Goal: Transaction & Acquisition: Subscribe to service/newsletter

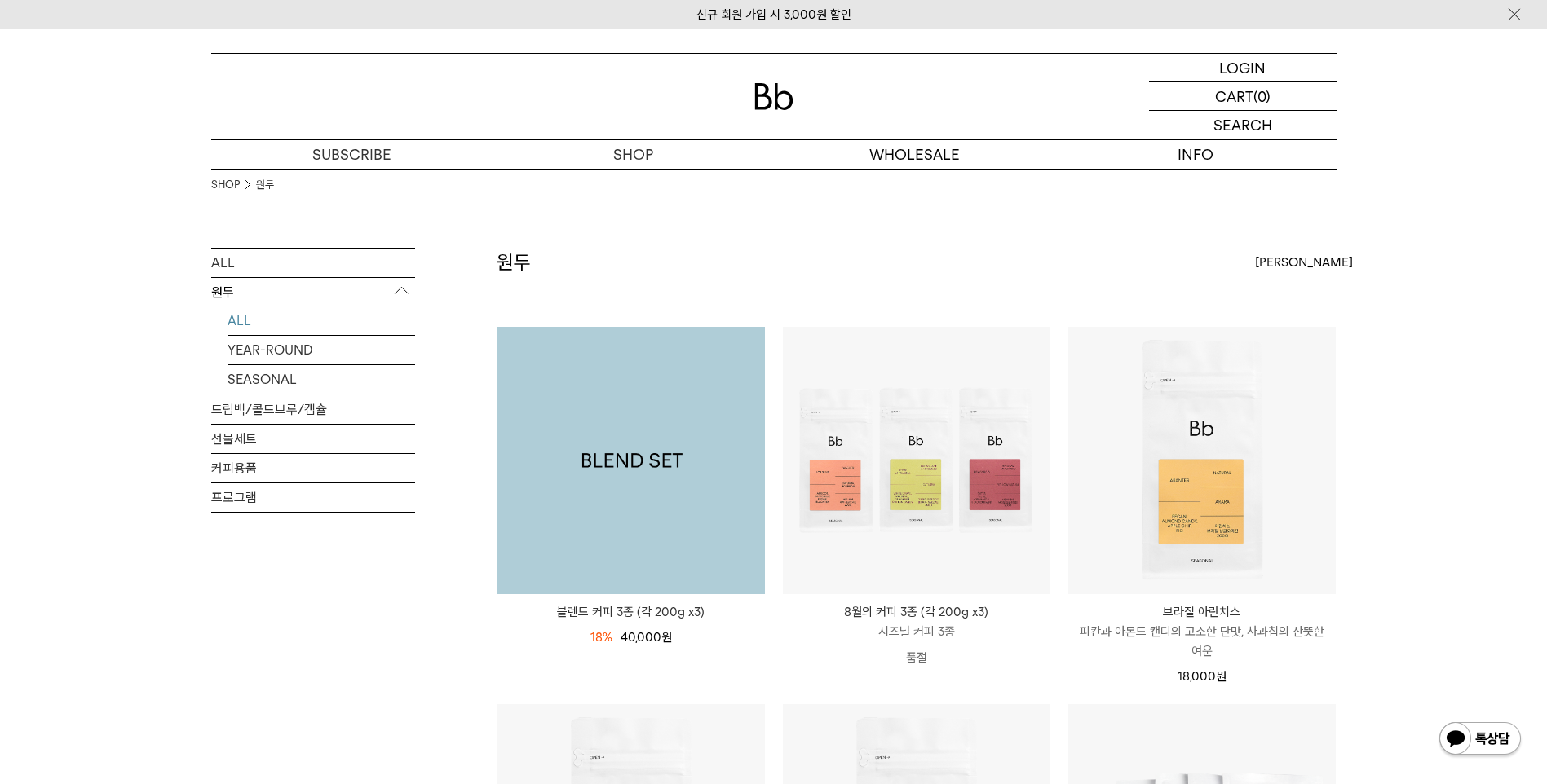
click at [592, 504] on img at bounding box center [631, 460] width 268 height 268
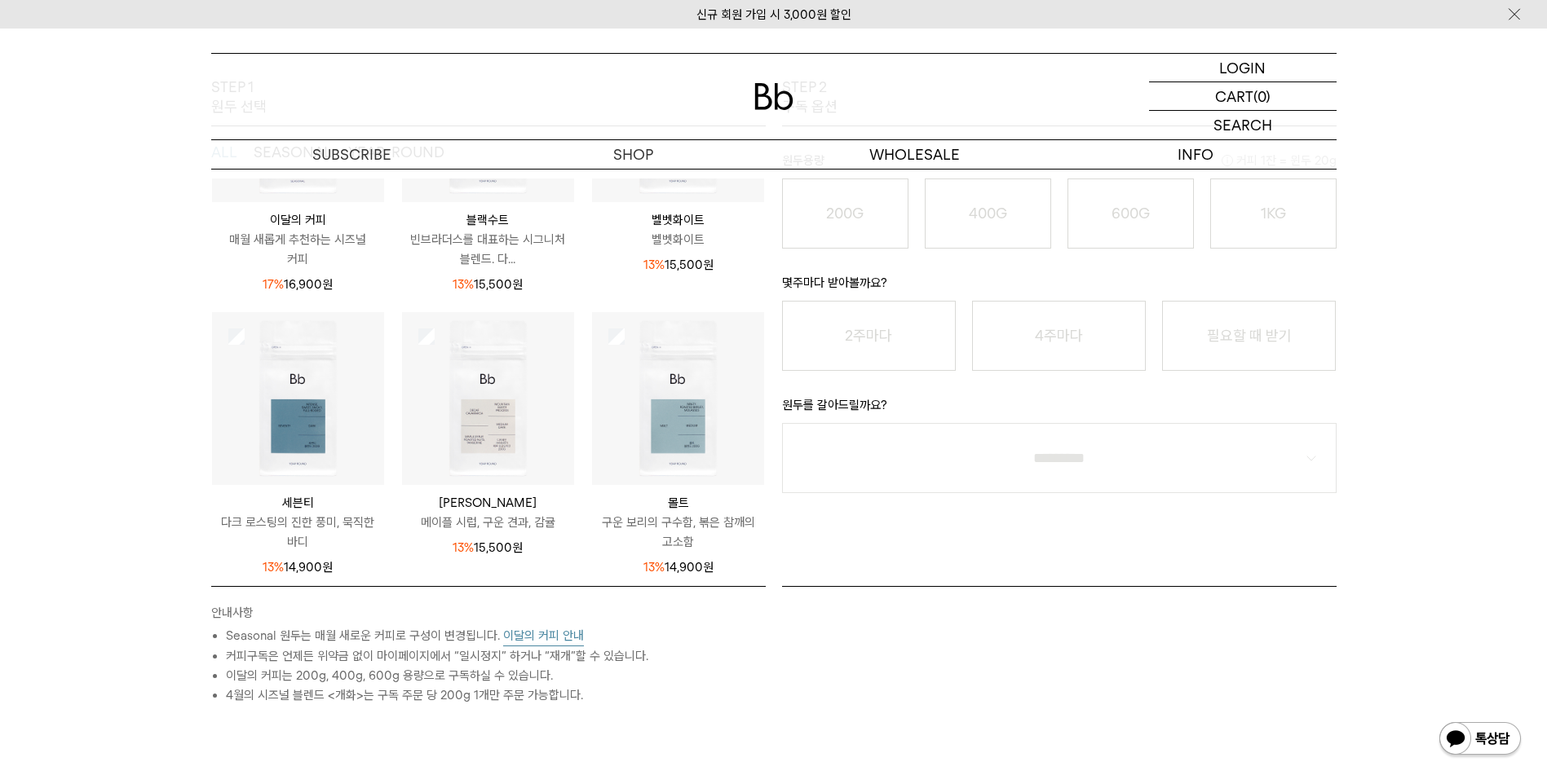
scroll to position [326, 0]
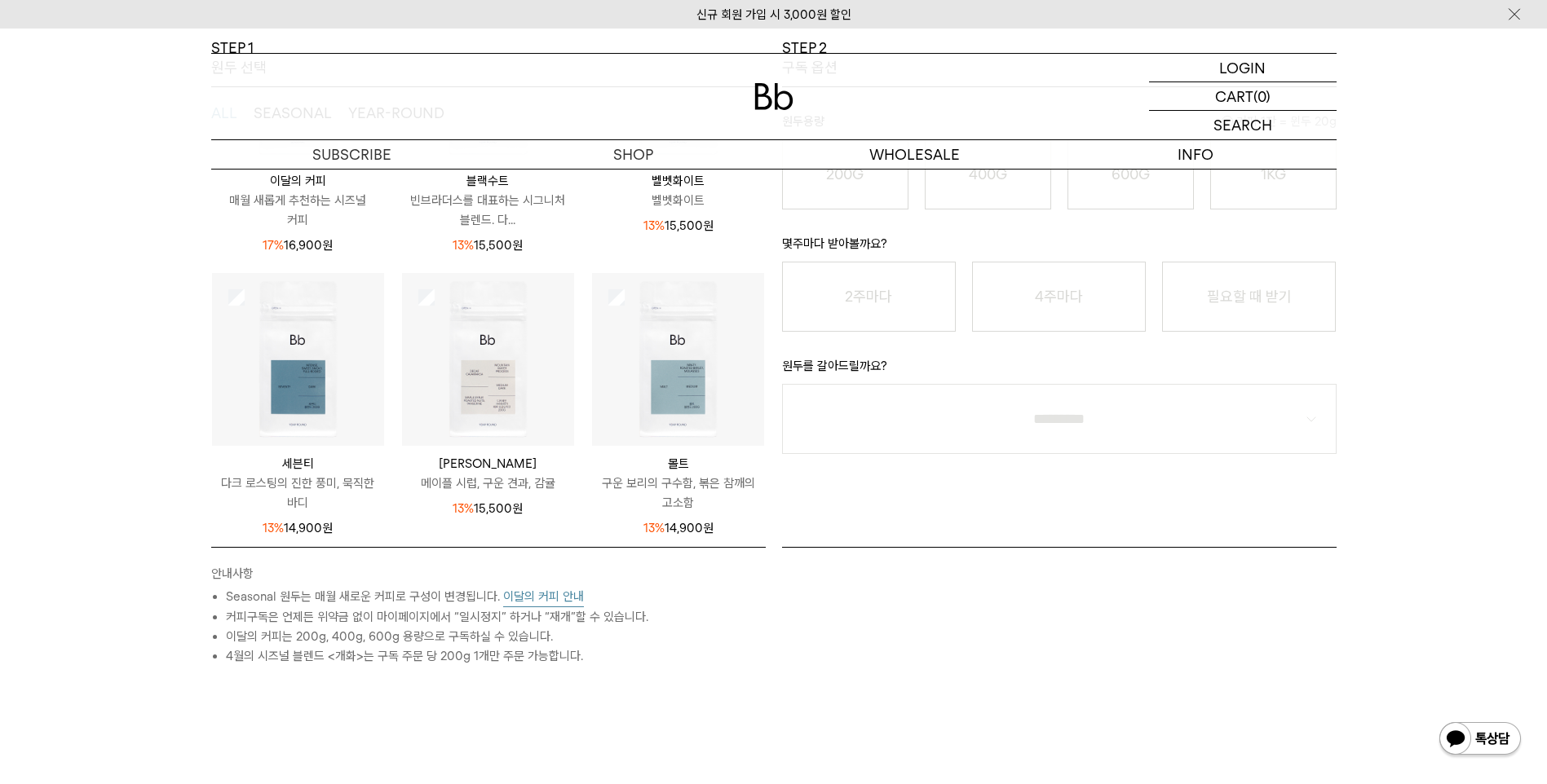
click at [551, 597] on button "이달의 커피 안내" at bounding box center [544, 597] width 81 height 20
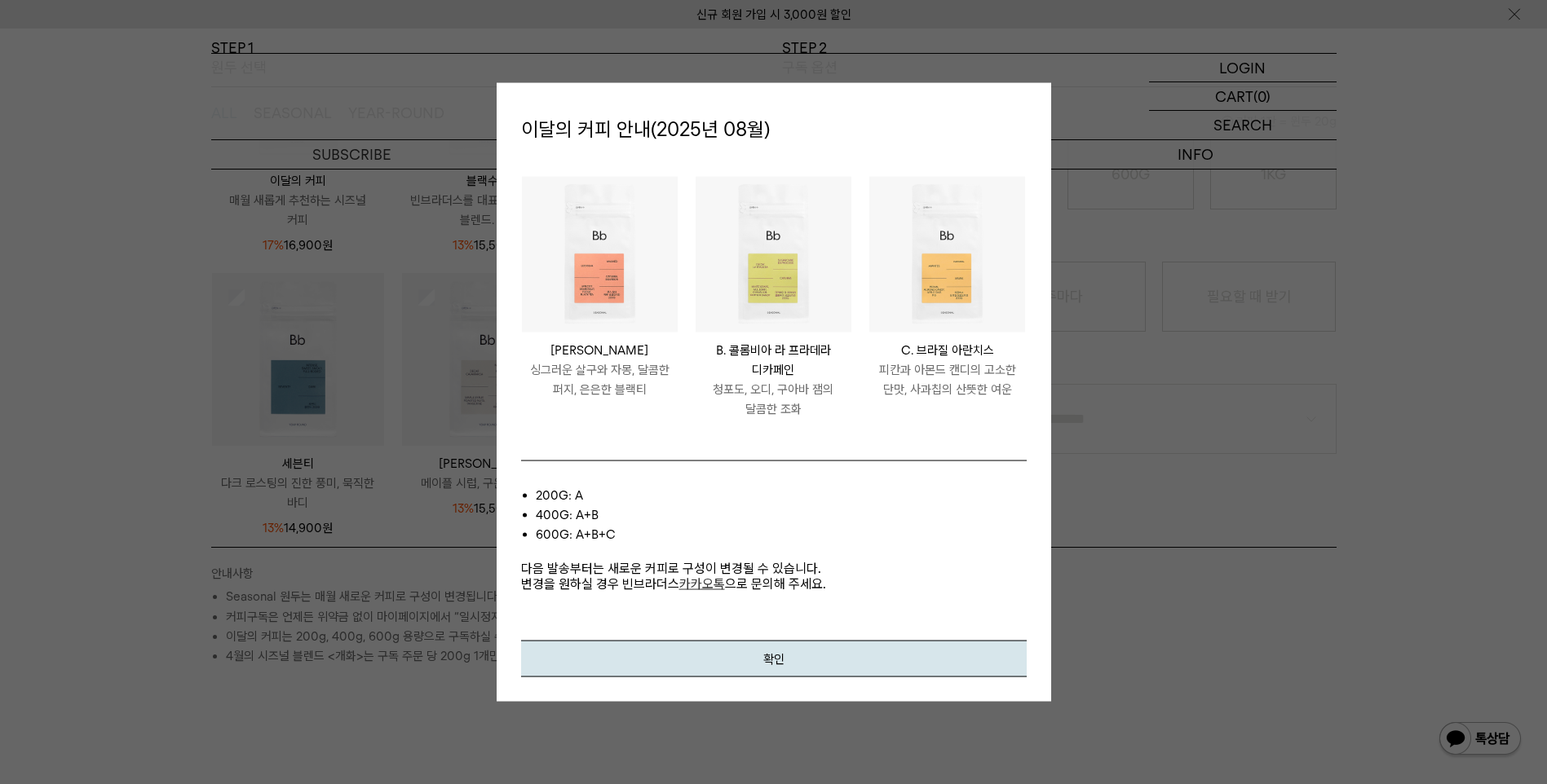
click at [581, 288] on img at bounding box center [599, 254] width 155 height 155
click at [773, 658] on button "확인" at bounding box center [773, 658] width 505 height 37
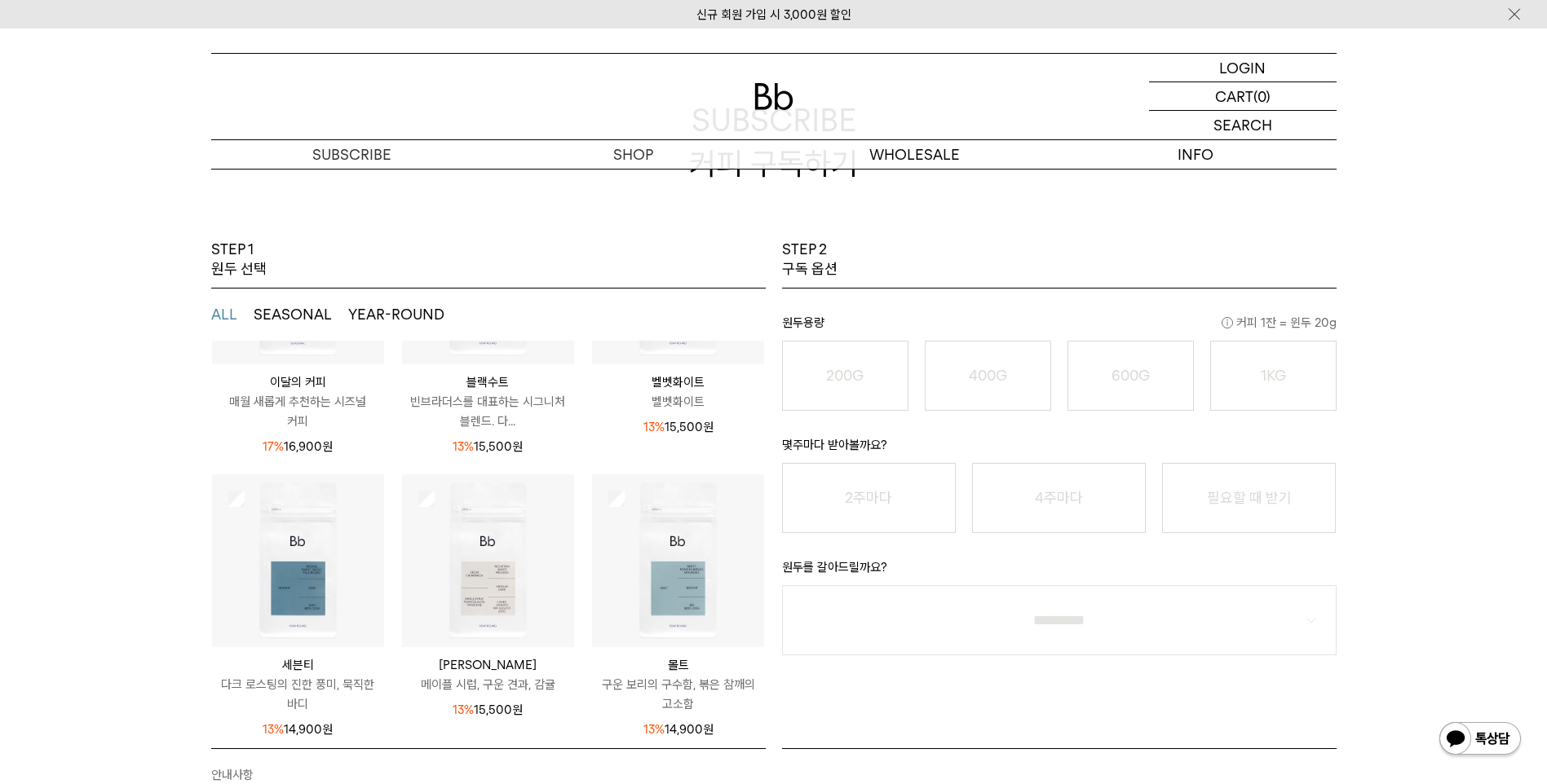
scroll to position [0, 0]
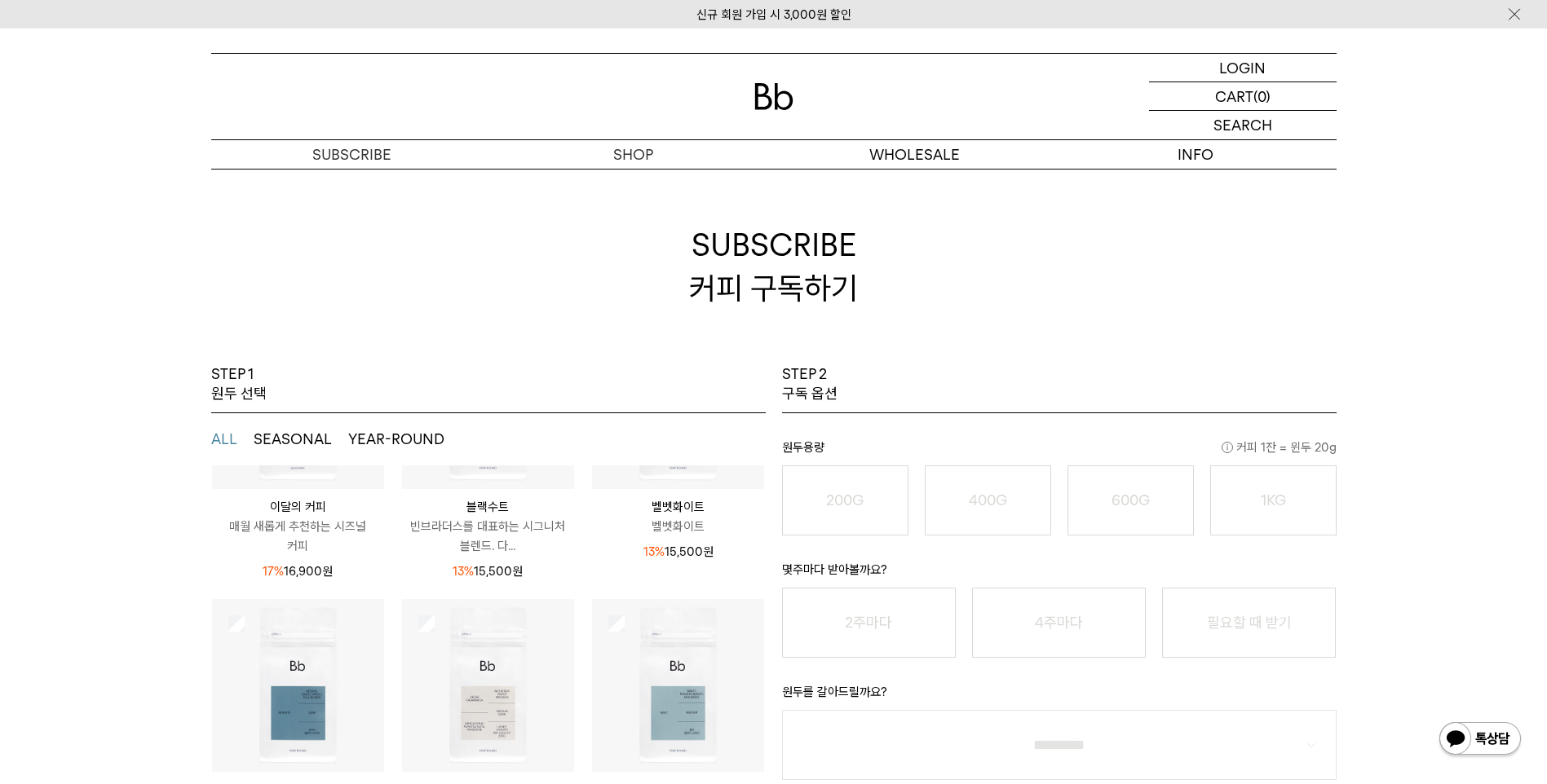
click at [471, 528] on p "빈브라더스를 대표하는 시그니처 블렌드. 다..." at bounding box center [488, 535] width 172 height 39
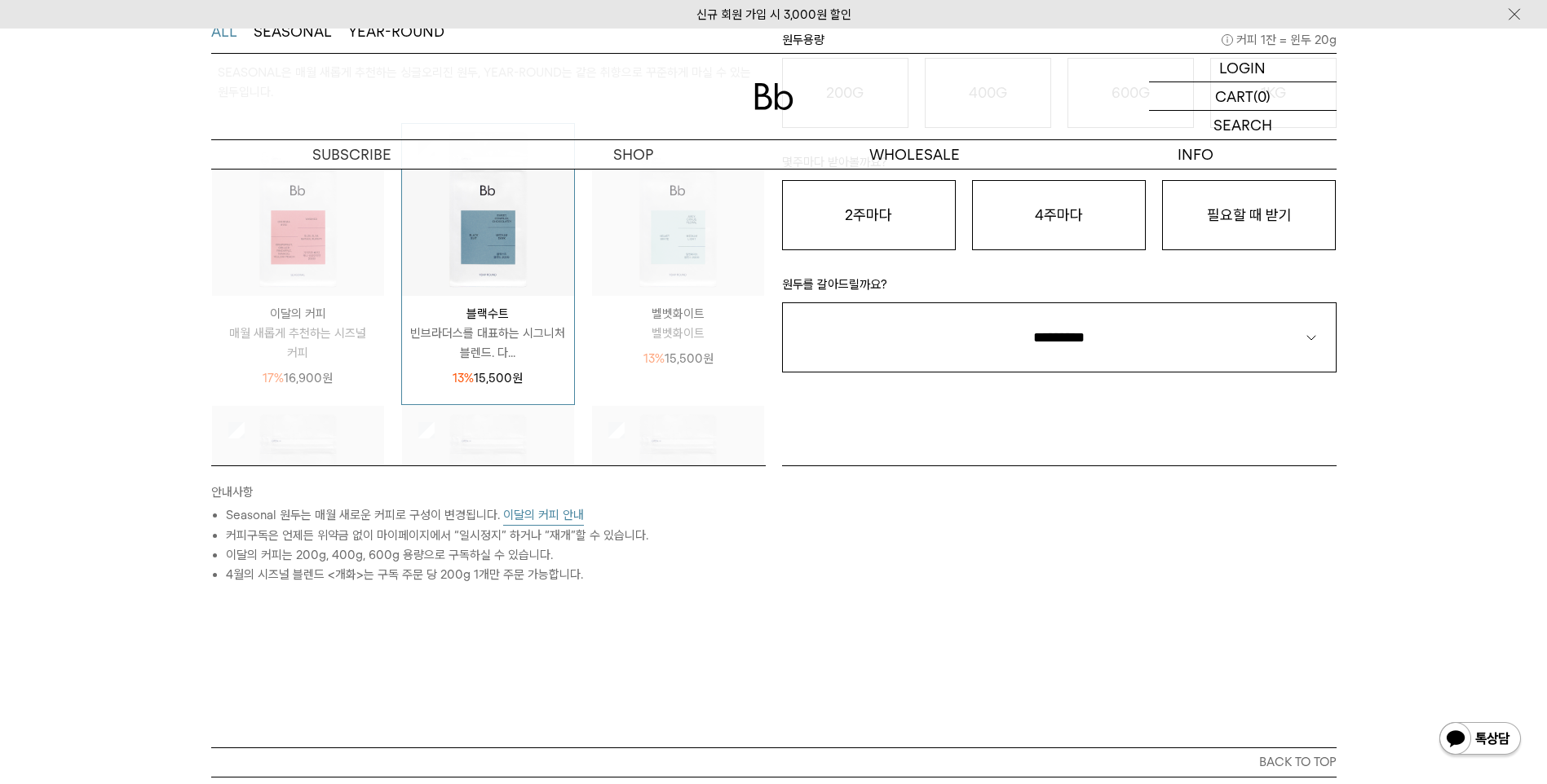
click at [482, 358] on p "빈브라더스를 대표하는 시그니처 블렌드. 다..." at bounding box center [488, 343] width 172 height 39
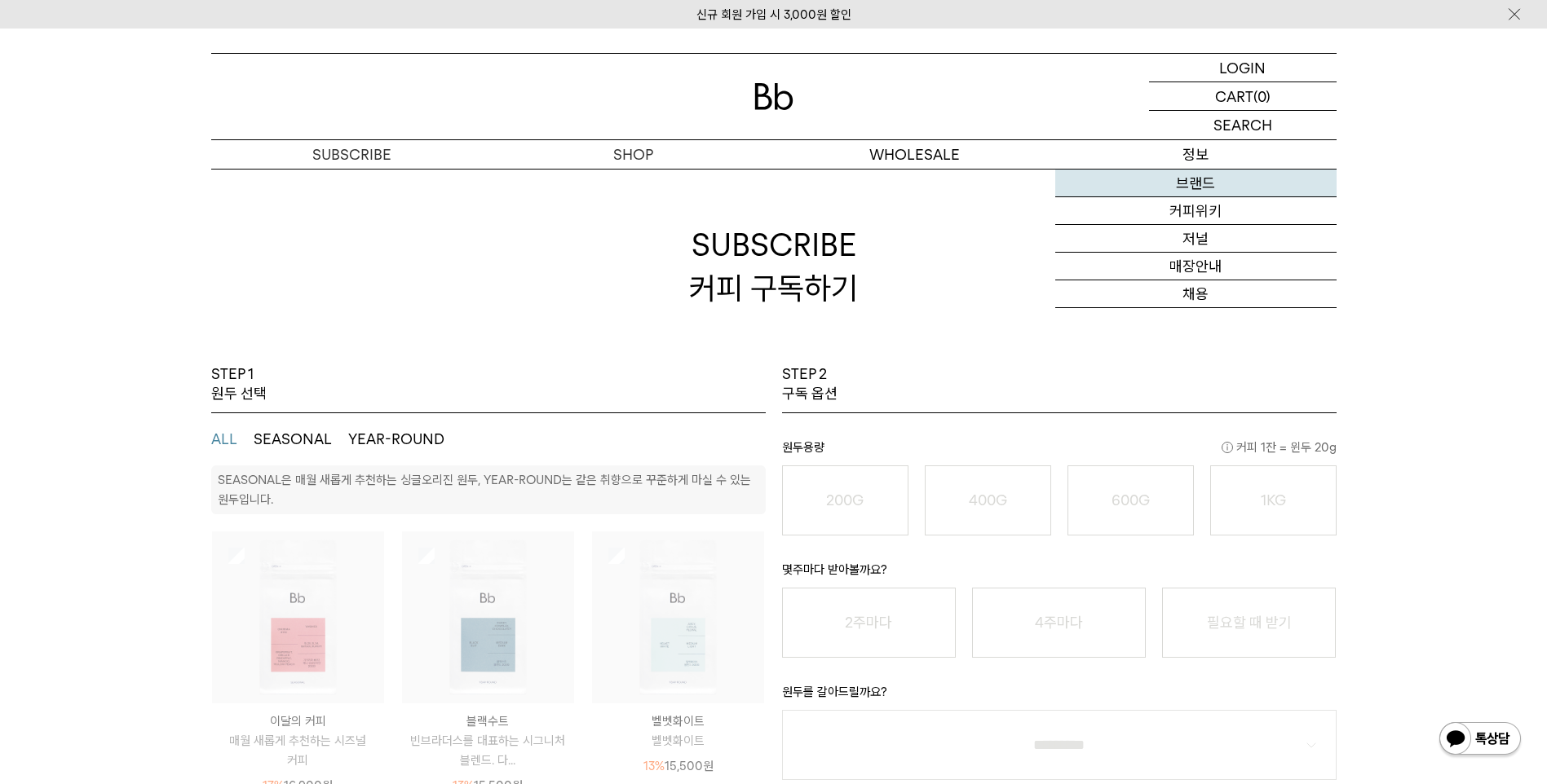
click at [1189, 181] on link "브랜드" at bounding box center [1195, 183] width 281 height 28
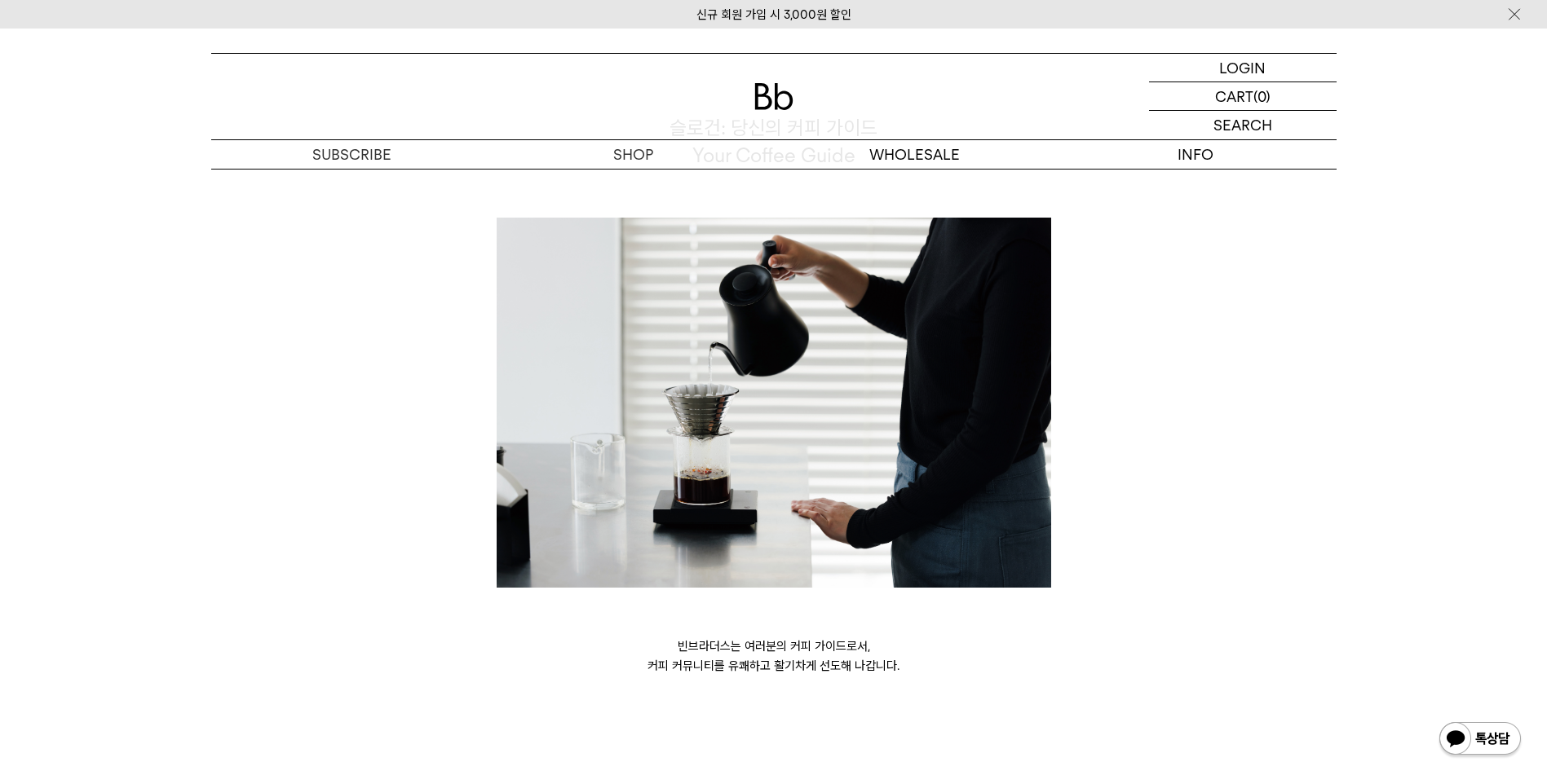
scroll to position [3927, 0]
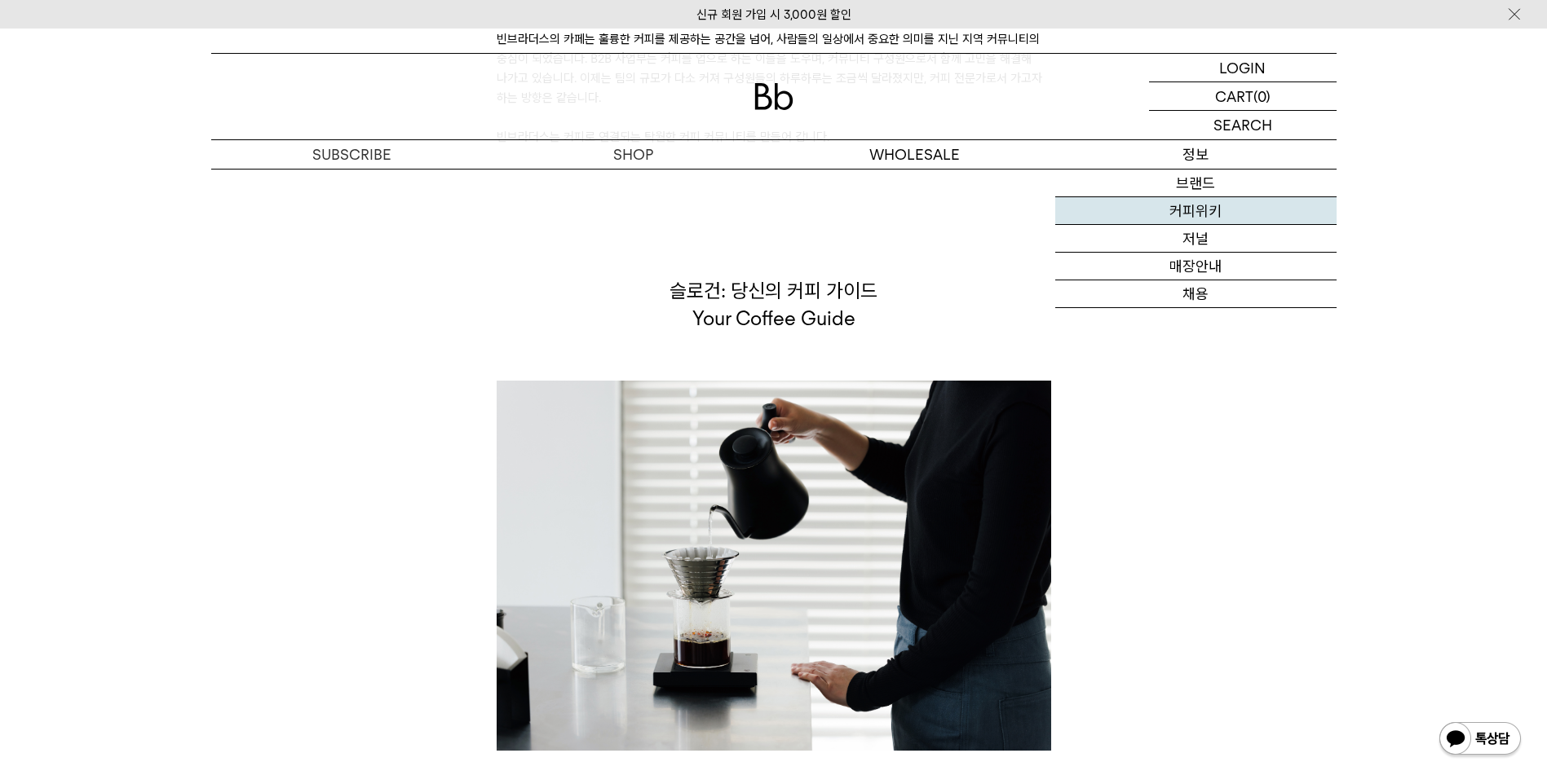
click at [1194, 214] on link "커피위키" at bounding box center [1195, 211] width 281 height 28
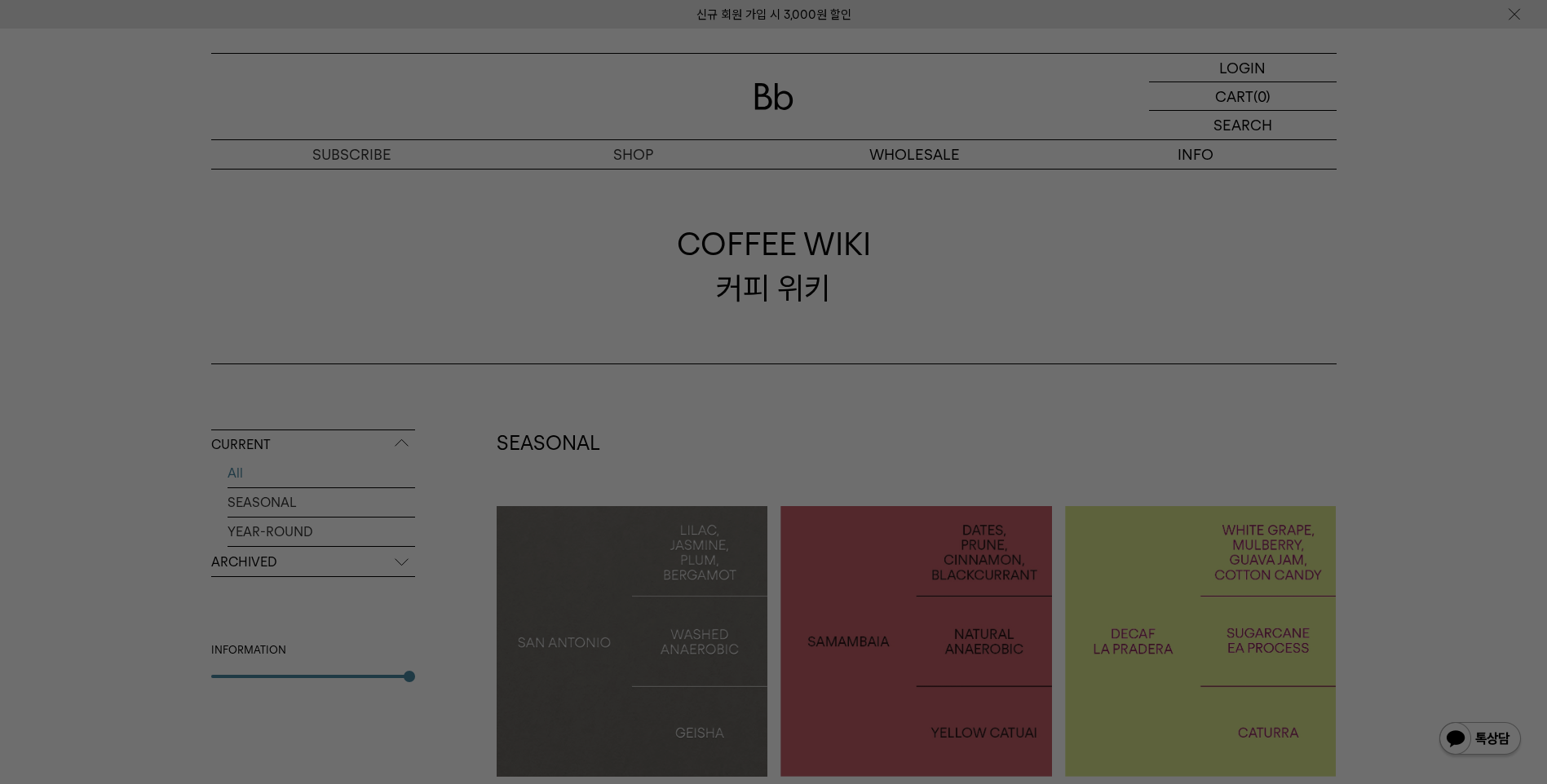
click at [351, 155] on div at bounding box center [773, 392] width 1547 height 784
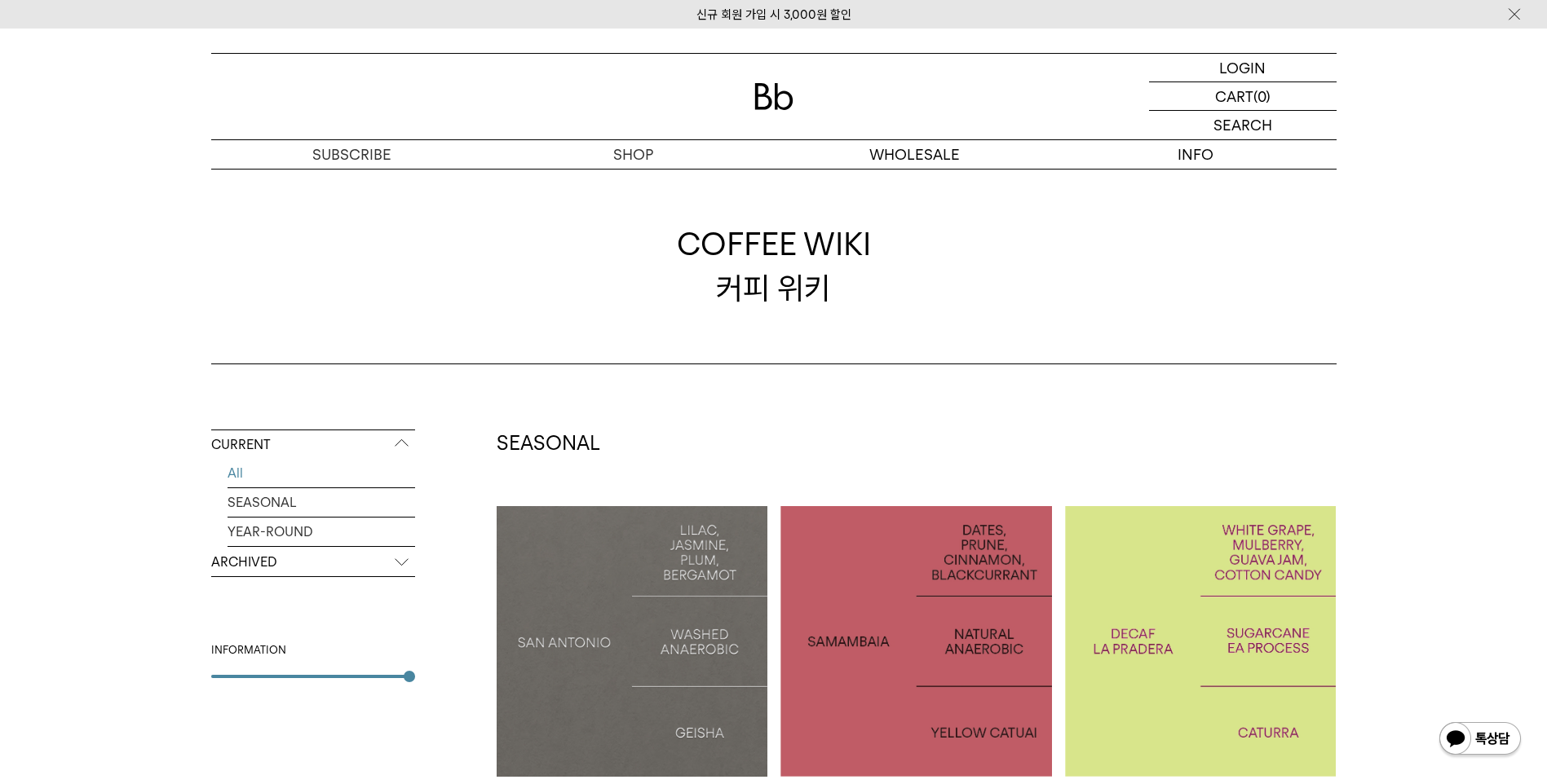
click at [770, 102] on img at bounding box center [773, 96] width 39 height 27
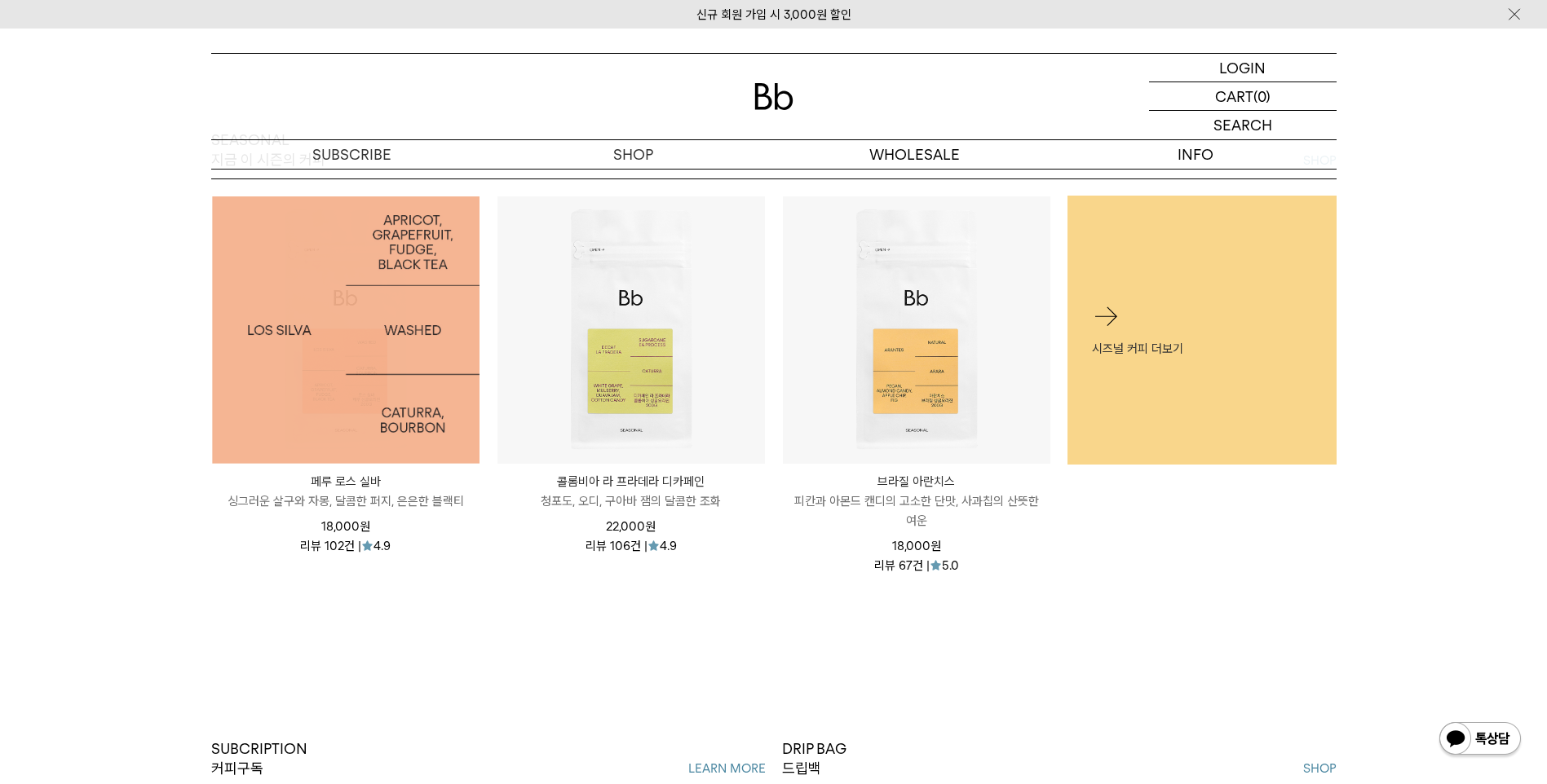
scroll to position [325, 0]
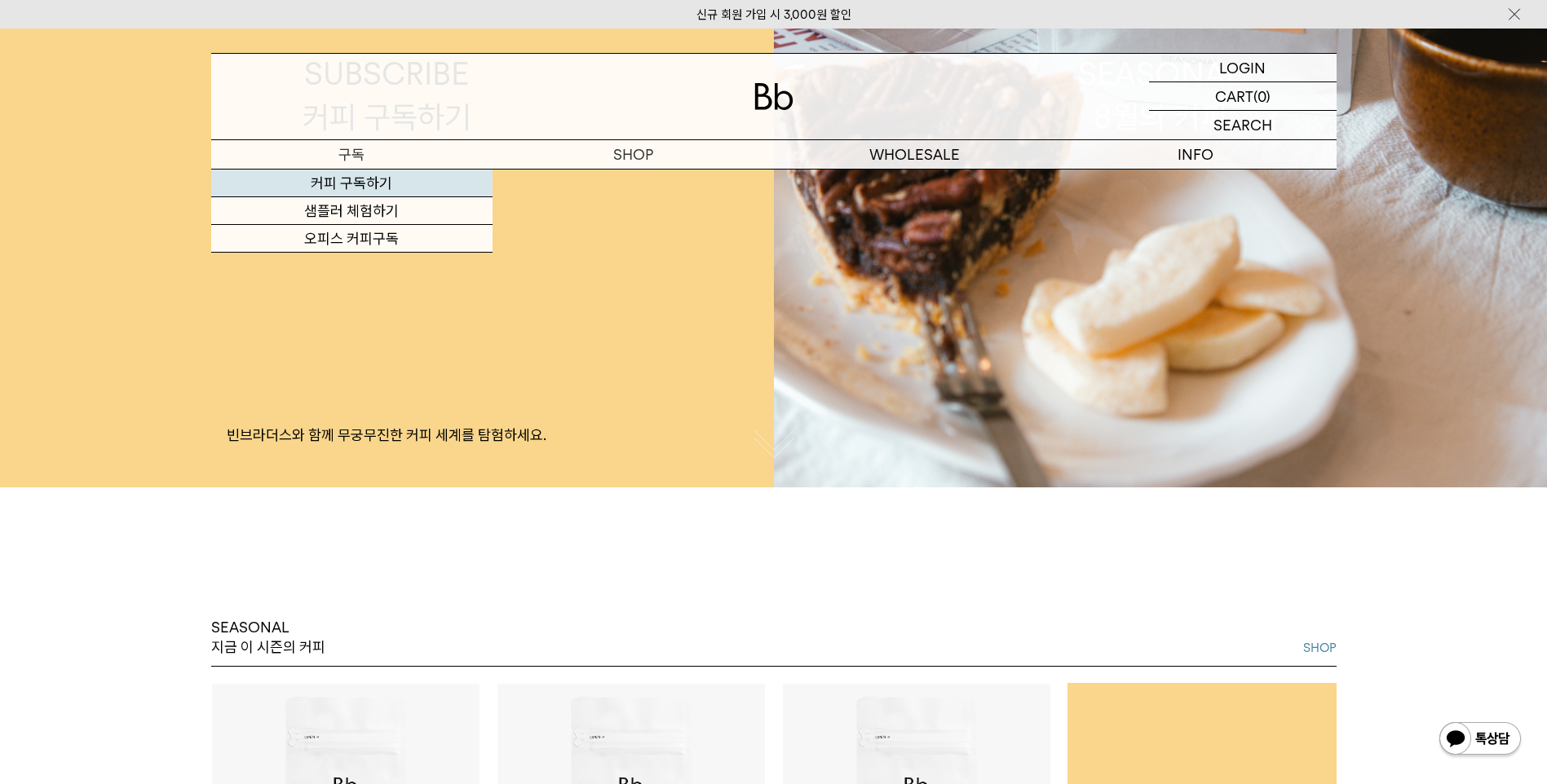
click at [373, 190] on link "커피 구독하기" at bounding box center [352, 183] width 281 height 28
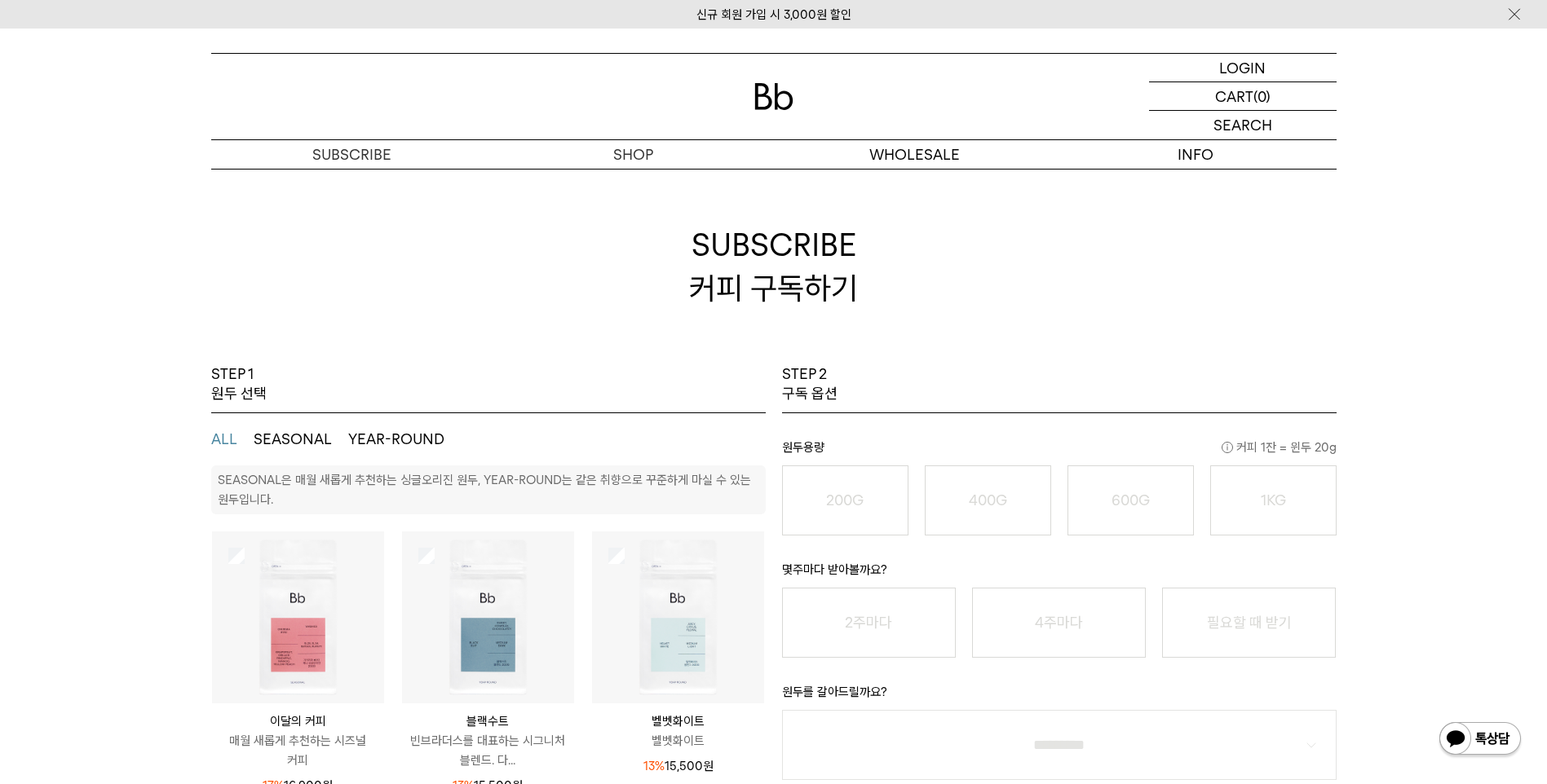
scroll to position [81, 0]
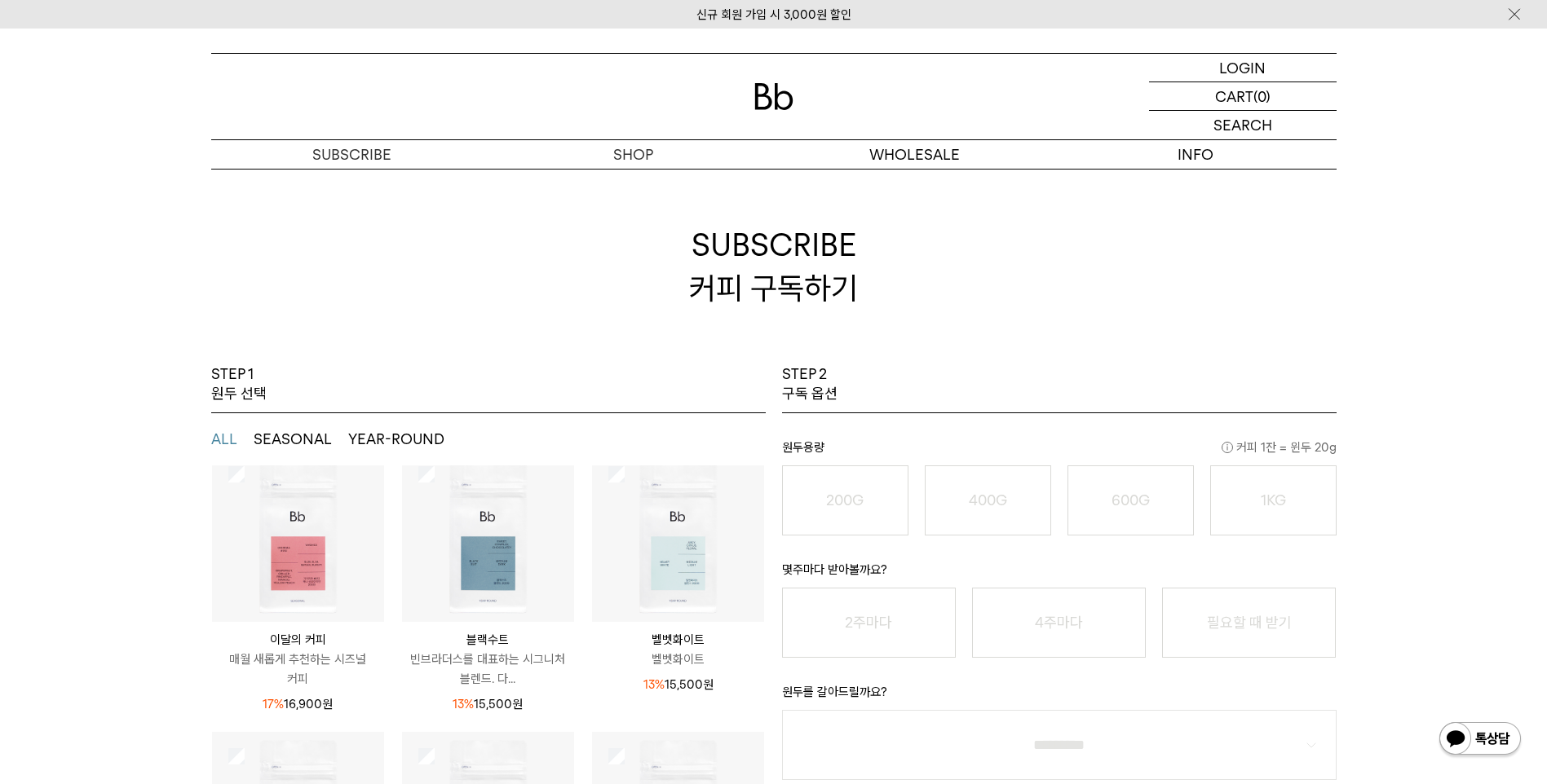
click at [497, 562] on img at bounding box center [488, 535] width 172 height 172
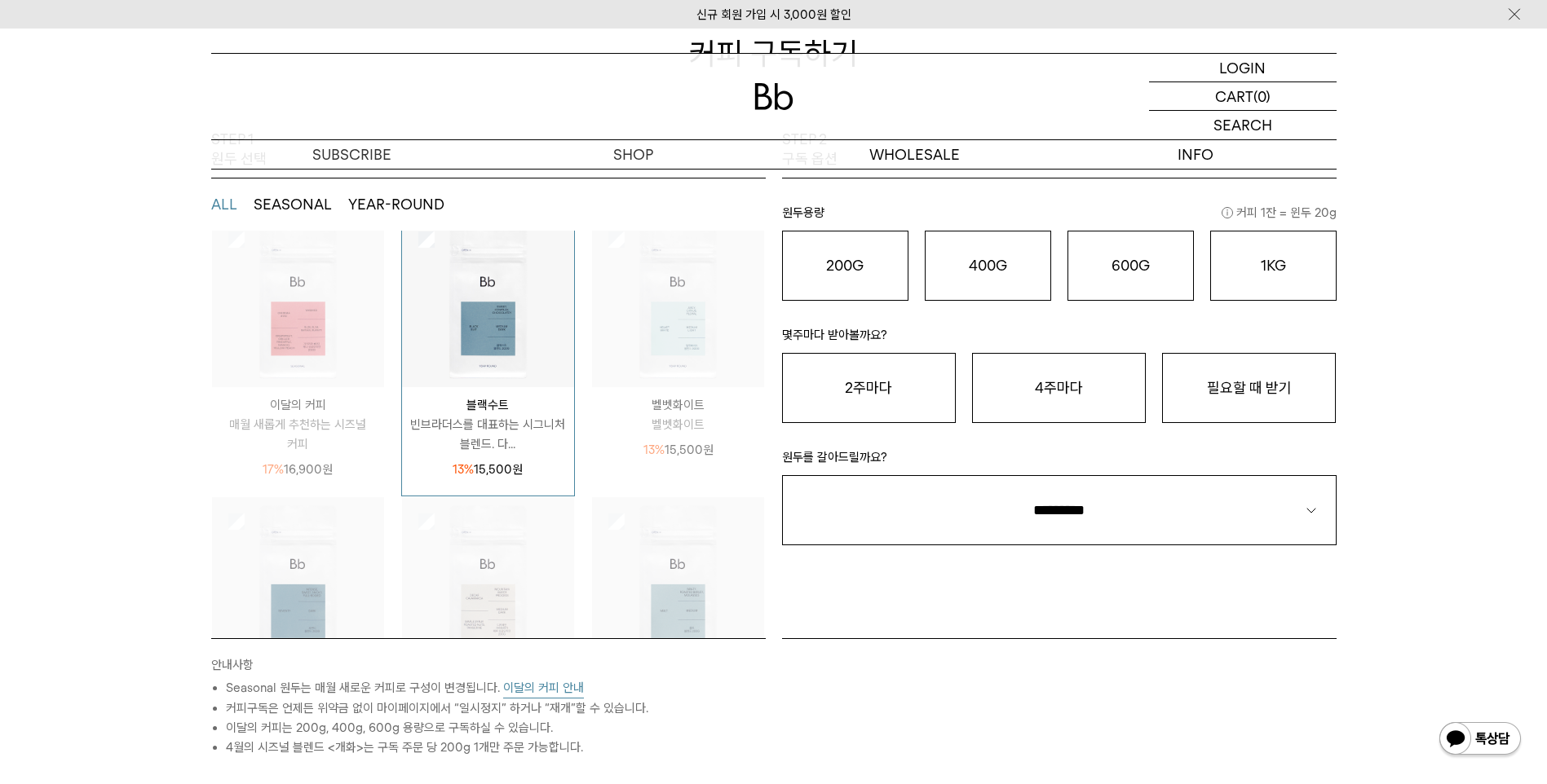
scroll to position [326, 0]
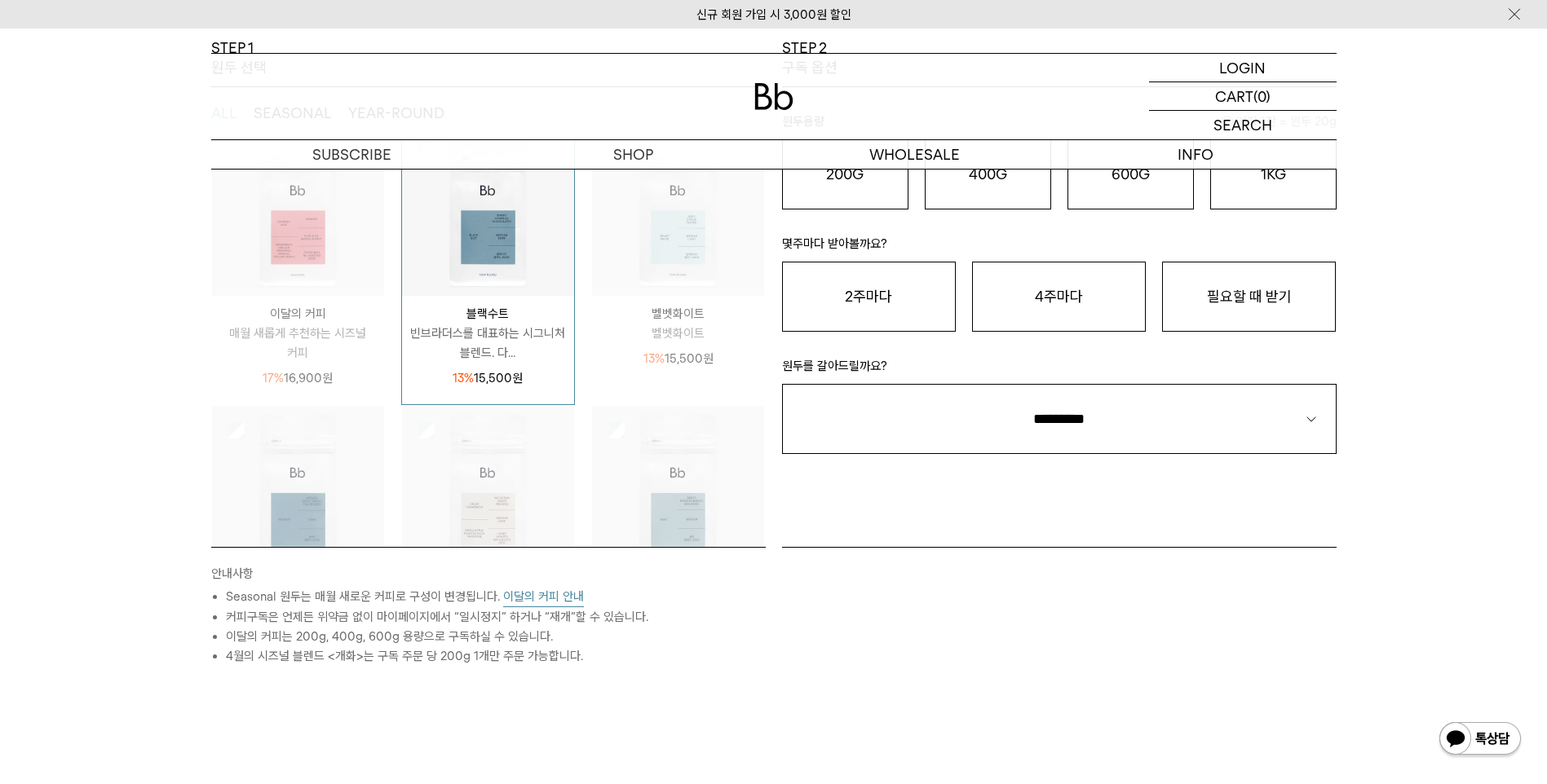
click at [487, 345] on p "빈브라더스를 대표하는 시그니처 블렌드. 다..." at bounding box center [488, 343] width 172 height 39
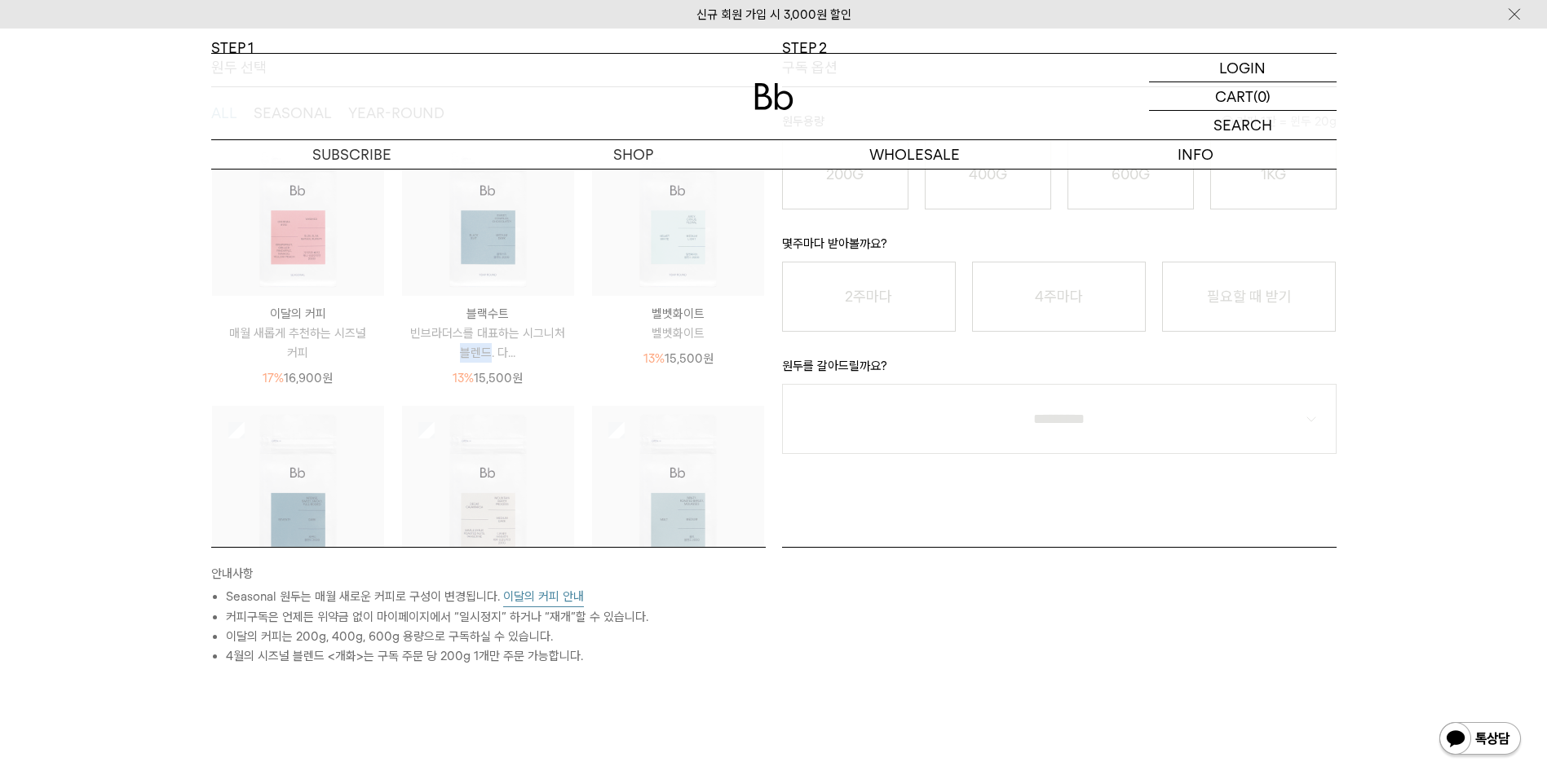
click at [487, 345] on p "빈브라더스를 대표하는 시그니처 블렌드. 다..." at bounding box center [488, 343] width 172 height 39
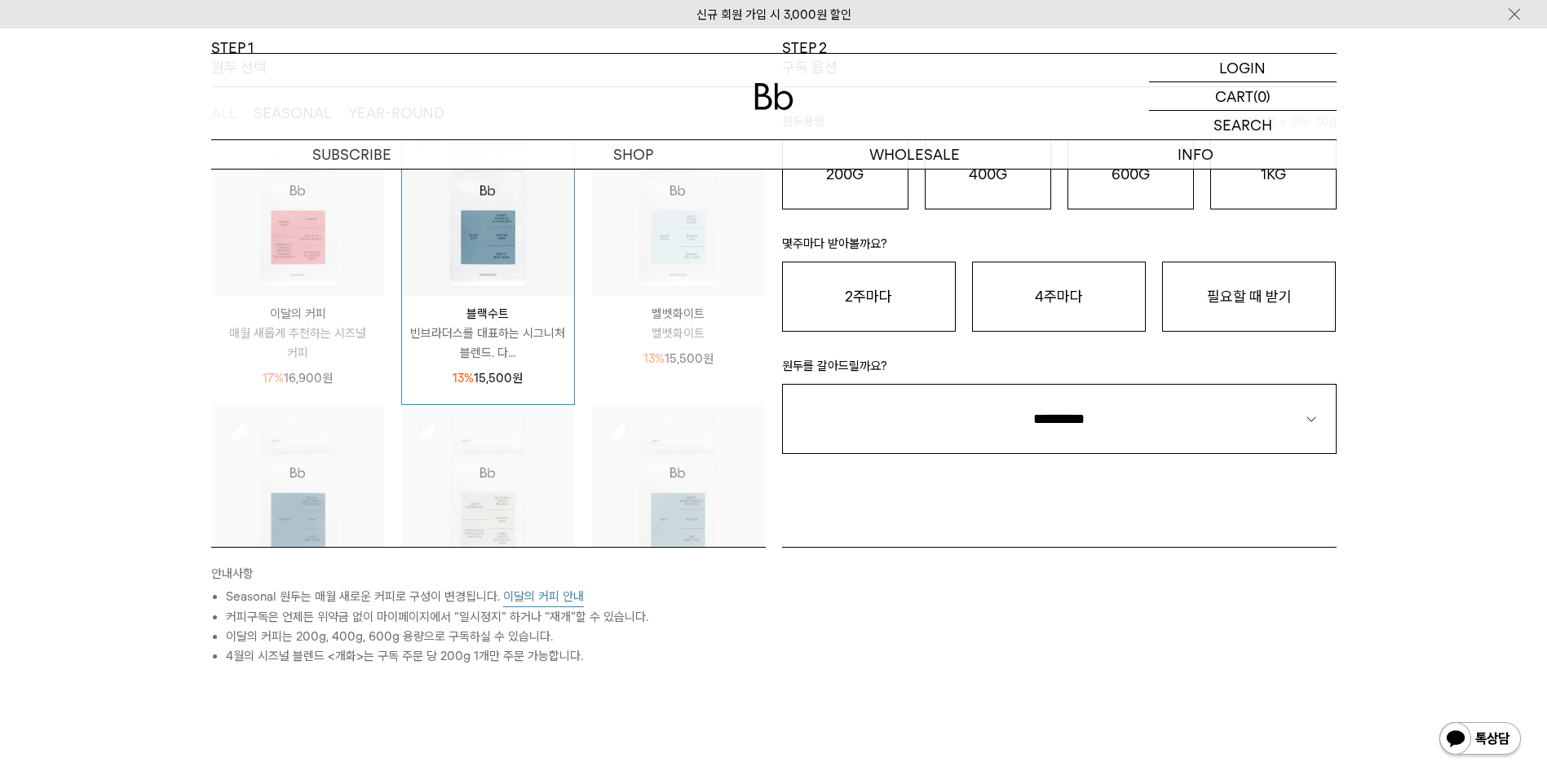
drag, startPoint x: 487, startPoint y: 345, endPoint x: 504, endPoint y: 380, distance: 38.9
click at [504, 380] on p "13% 15,500 원" at bounding box center [488, 378] width 70 height 19
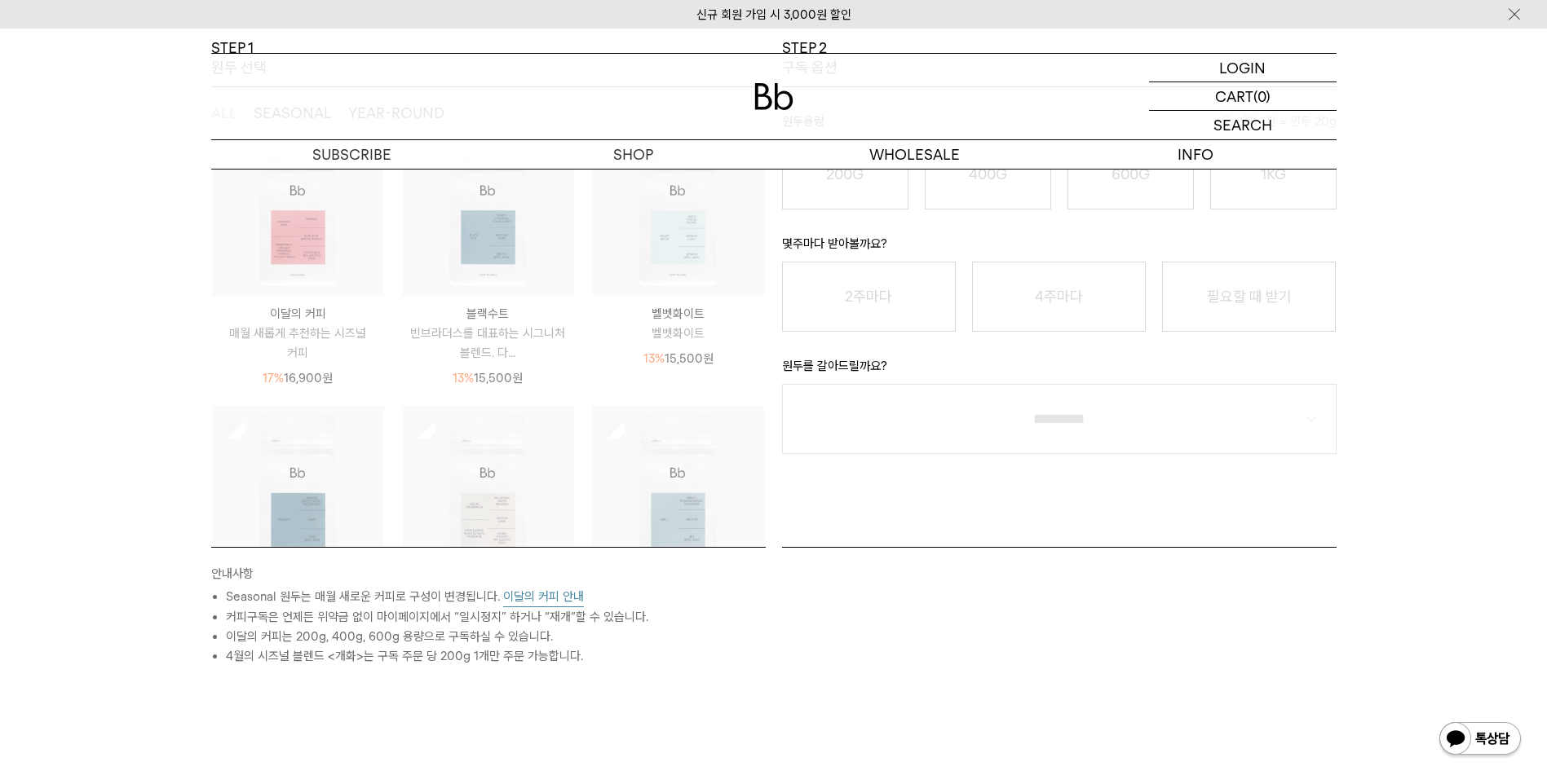
click at [1516, 6] on img at bounding box center [1514, 15] width 17 height 17
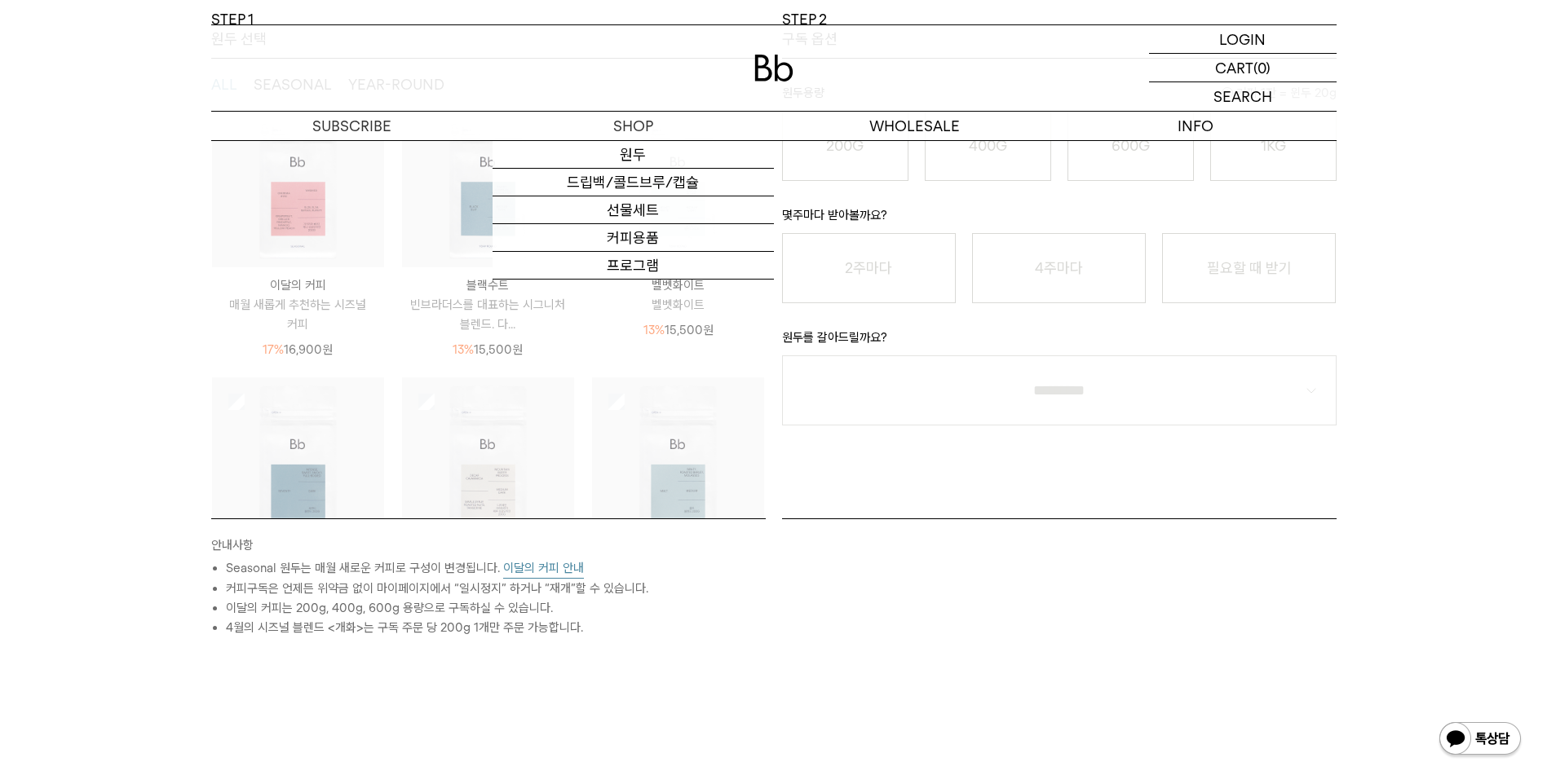
scroll to position [0, 0]
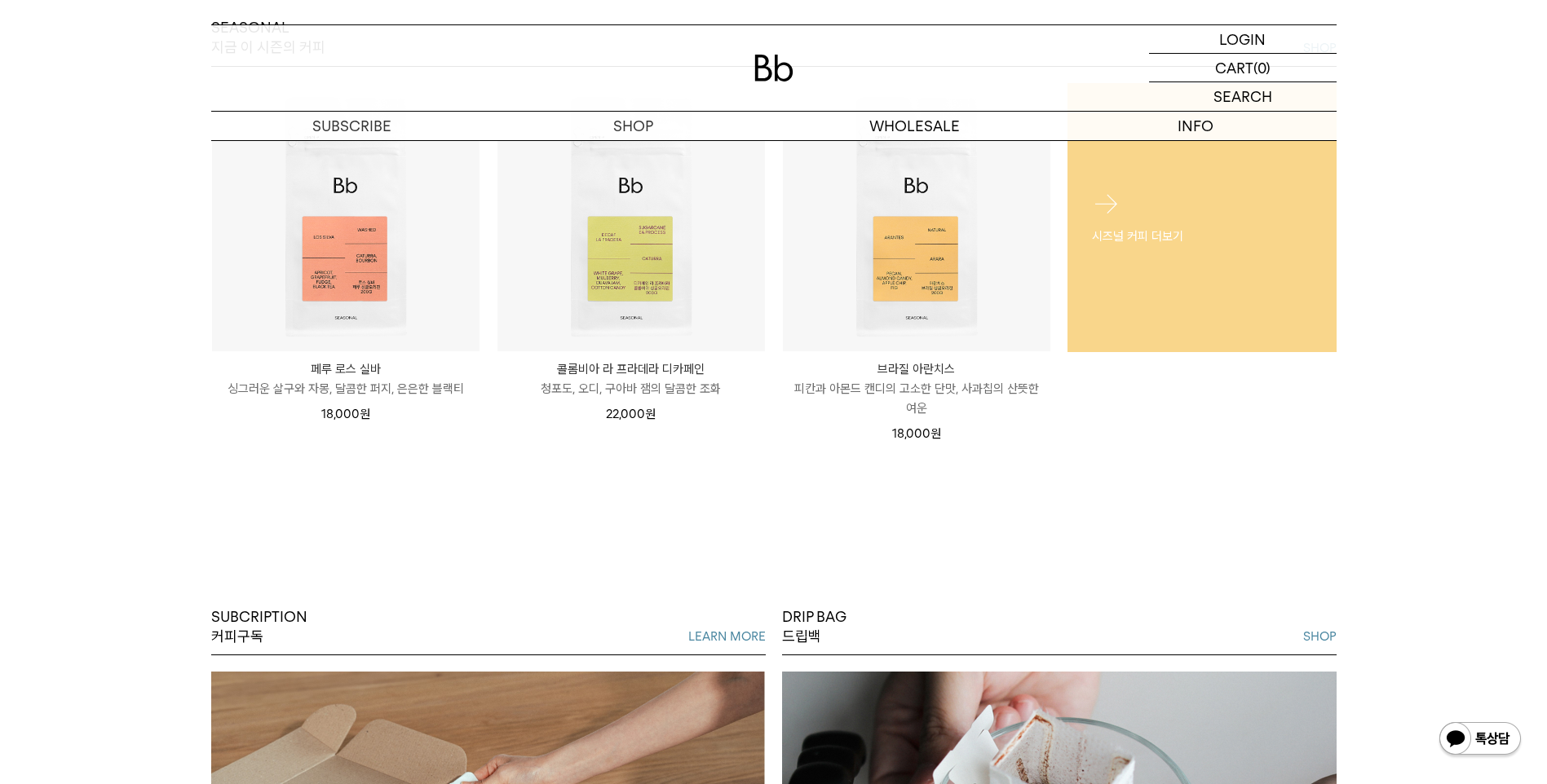
click at [1153, 240] on p "시즈널 커피 더보기" at bounding box center [1201, 235] width 220 height 19
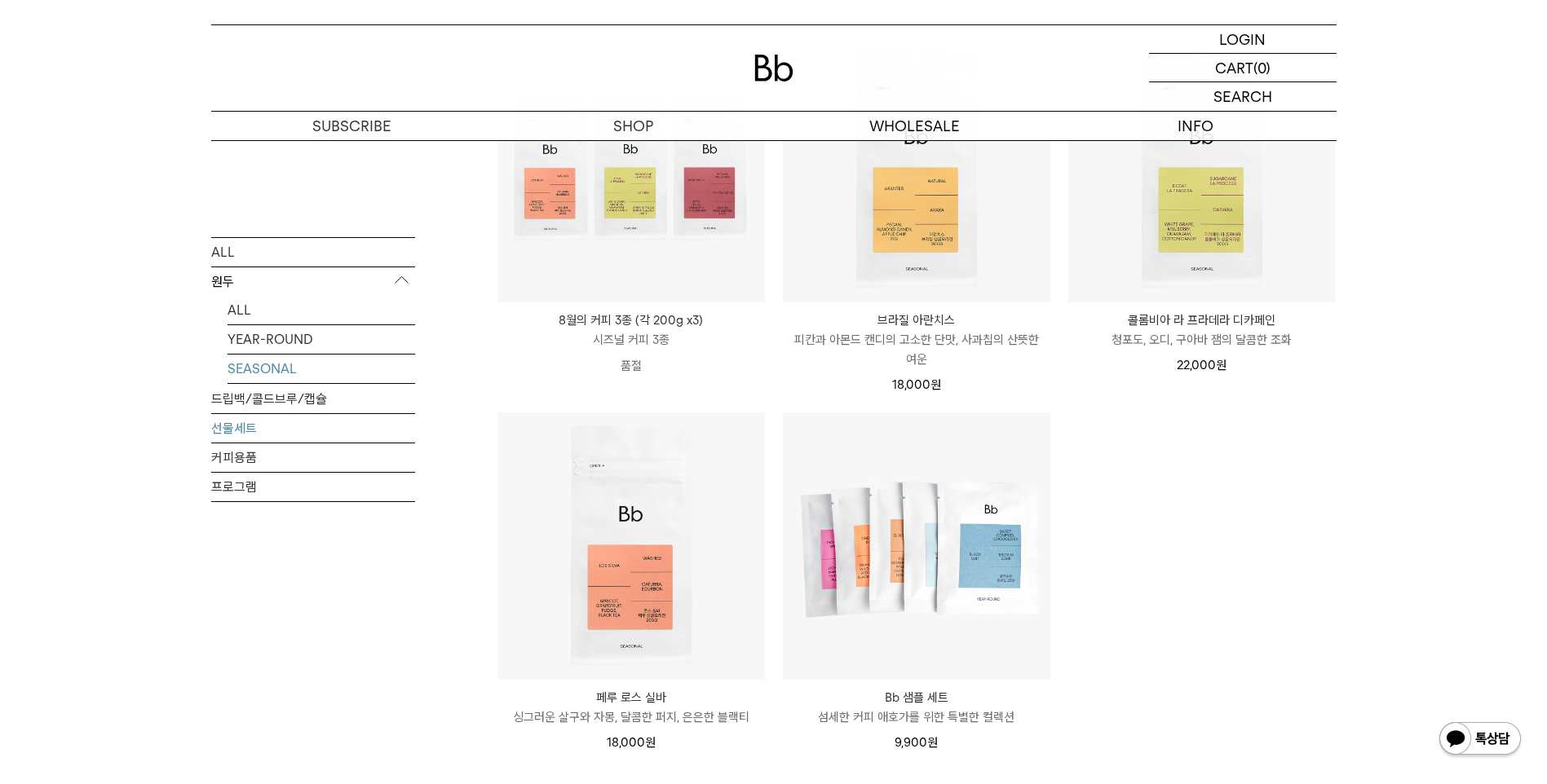
scroll to position [326, 0]
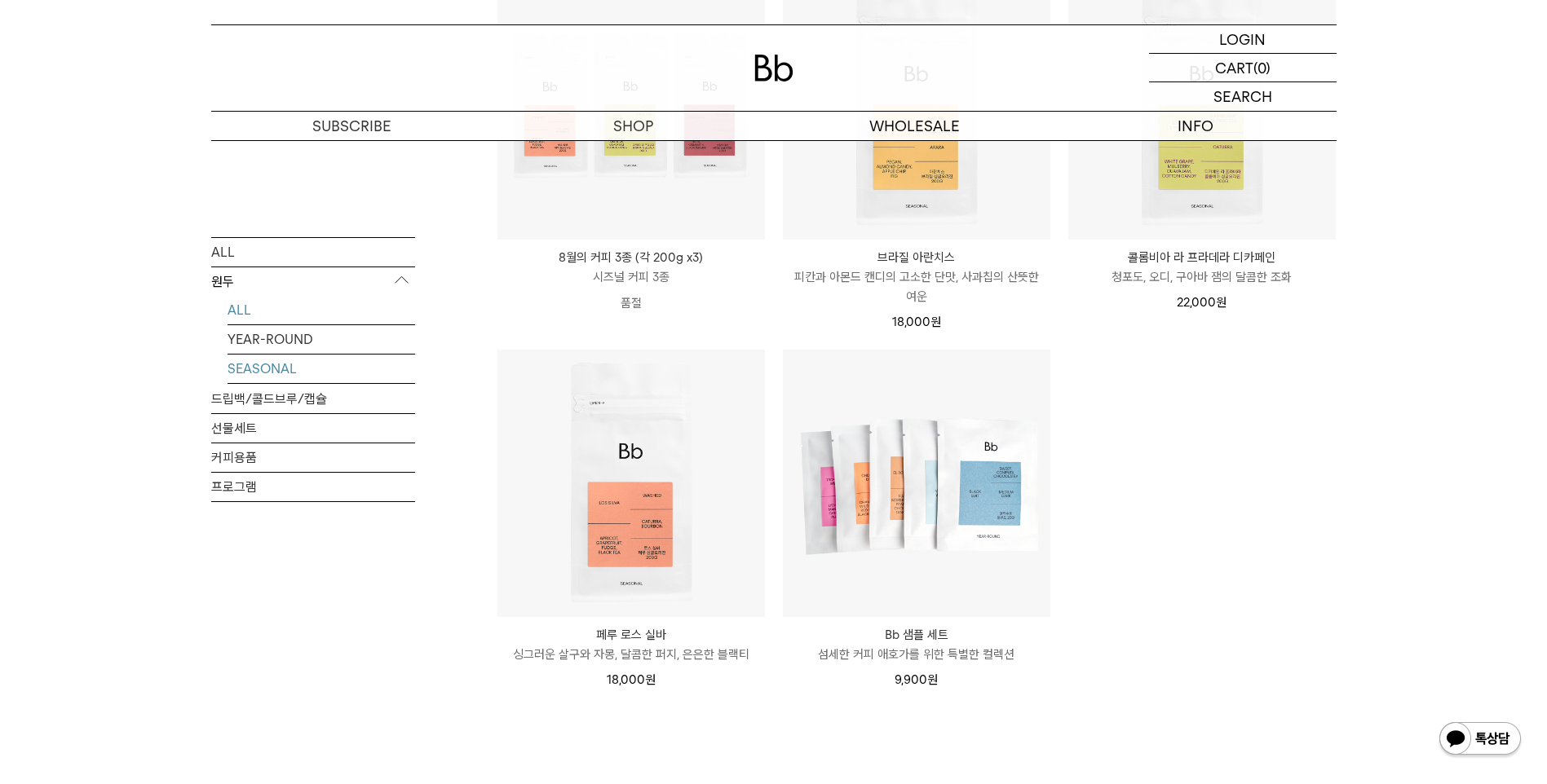
click at [252, 311] on link "ALL" at bounding box center [321, 309] width 188 height 29
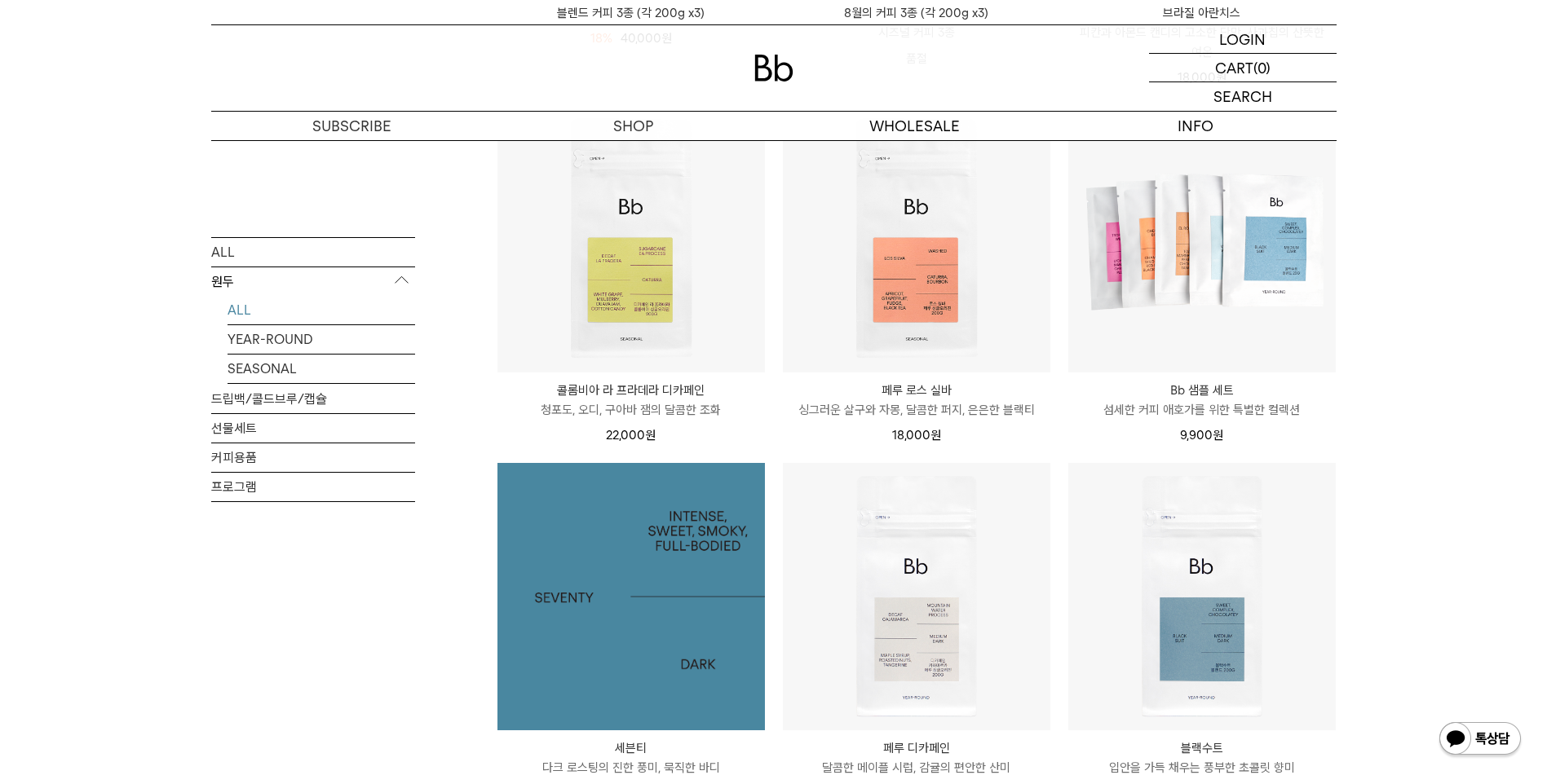
scroll to position [652, 0]
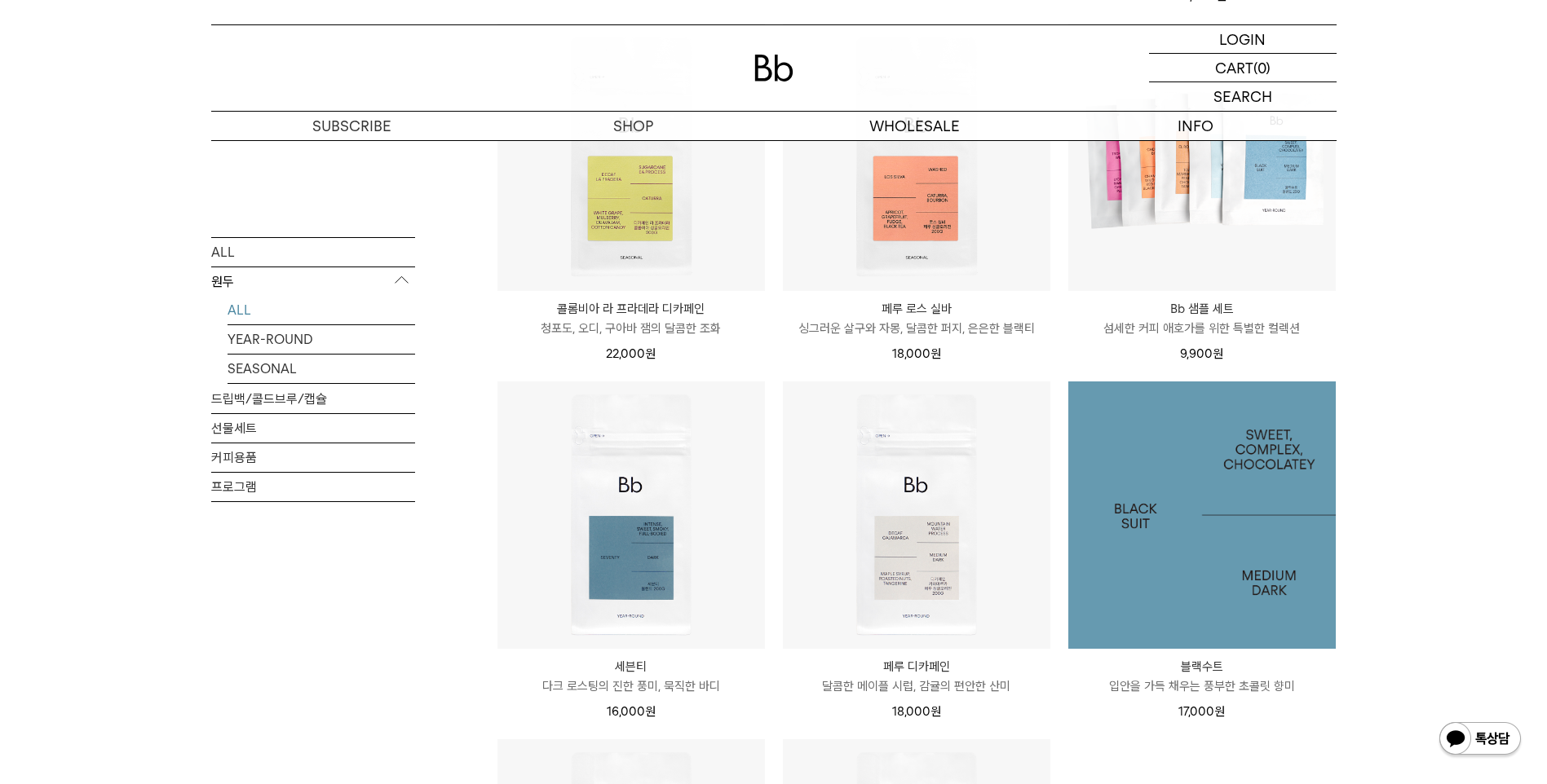
click at [1246, 555] on img at bounding box center [1201, 515] width 268 height 268
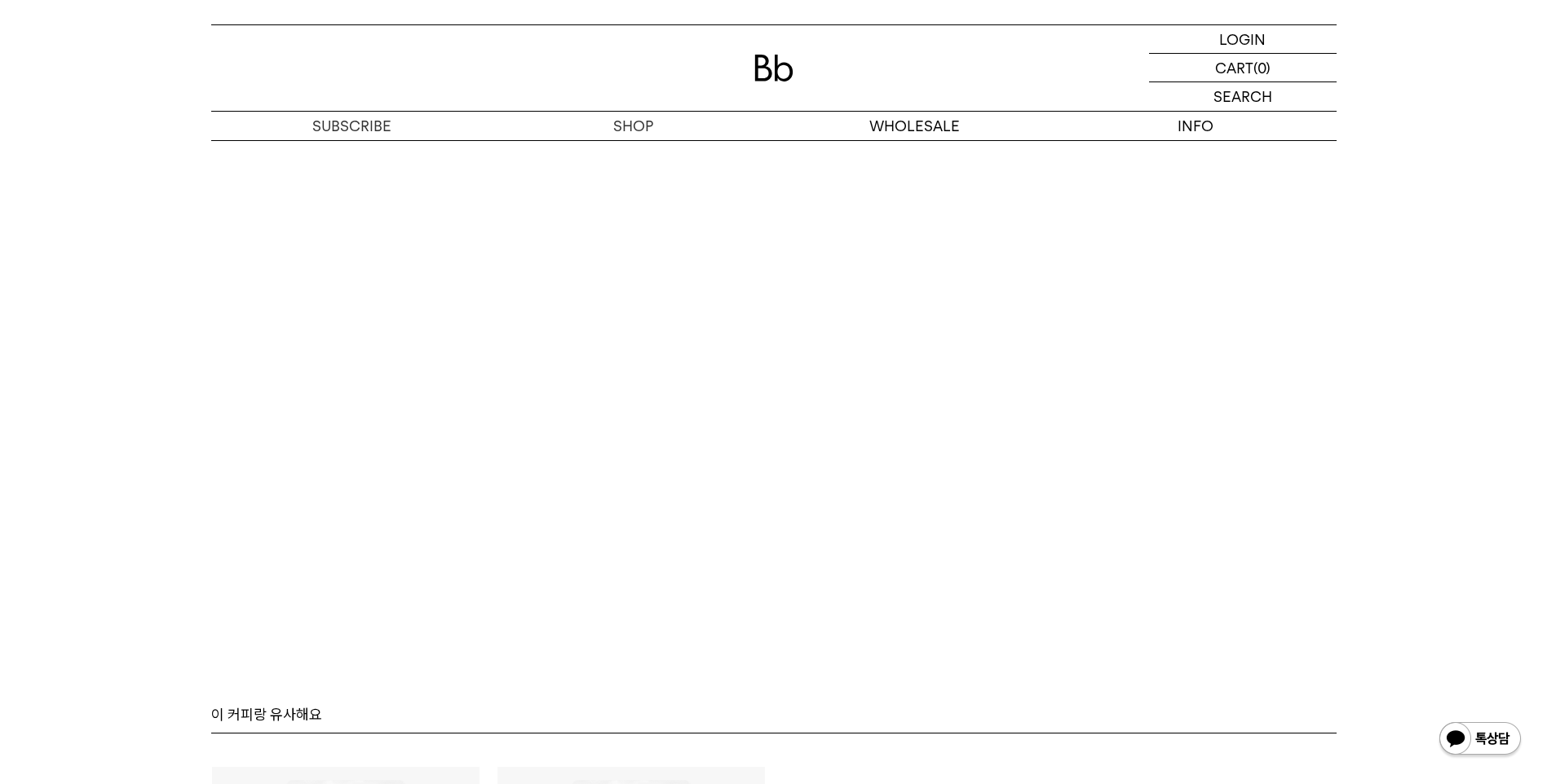
scroll to position [3993, 0]
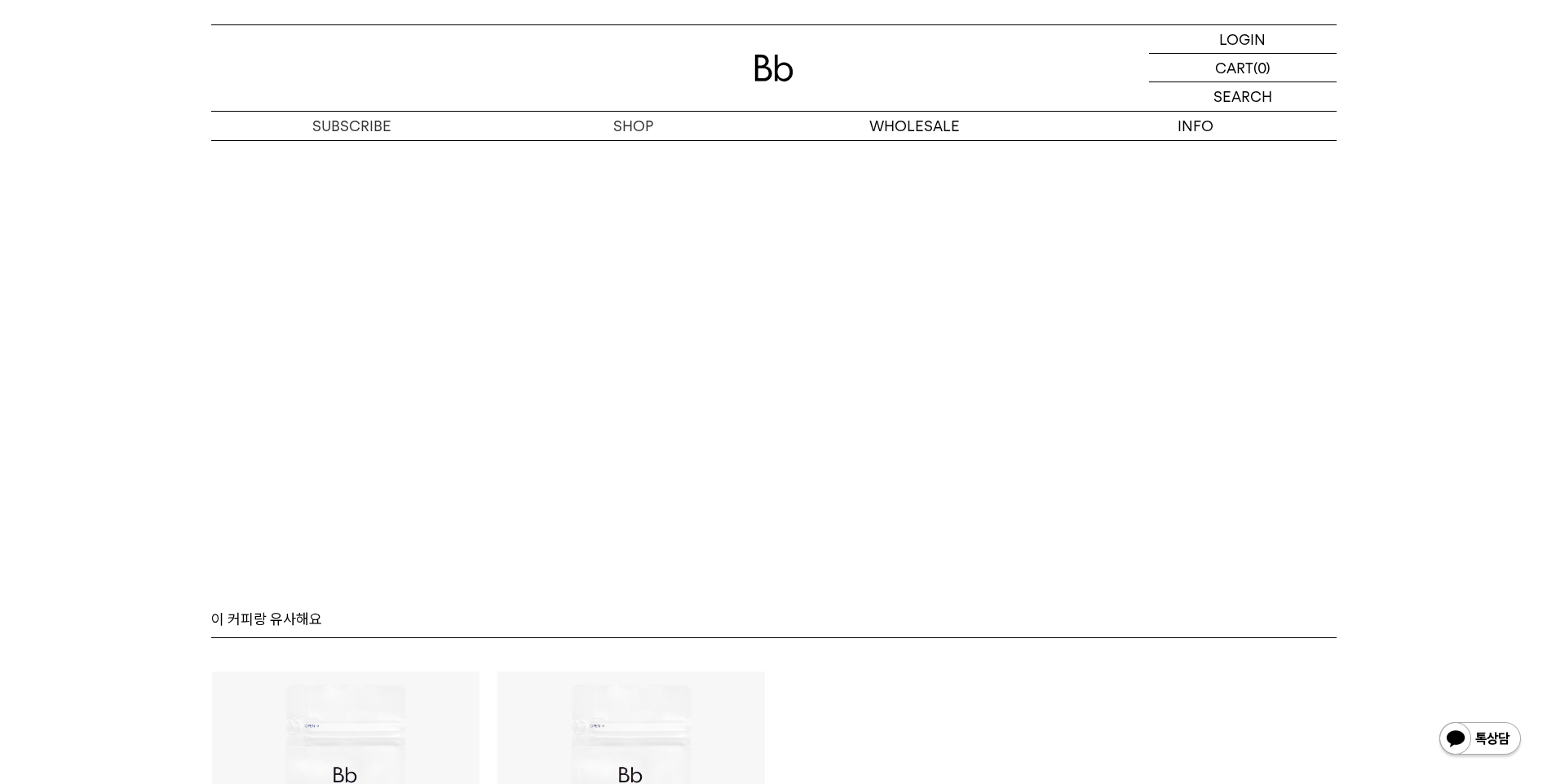
scroll to position [4249, 0]
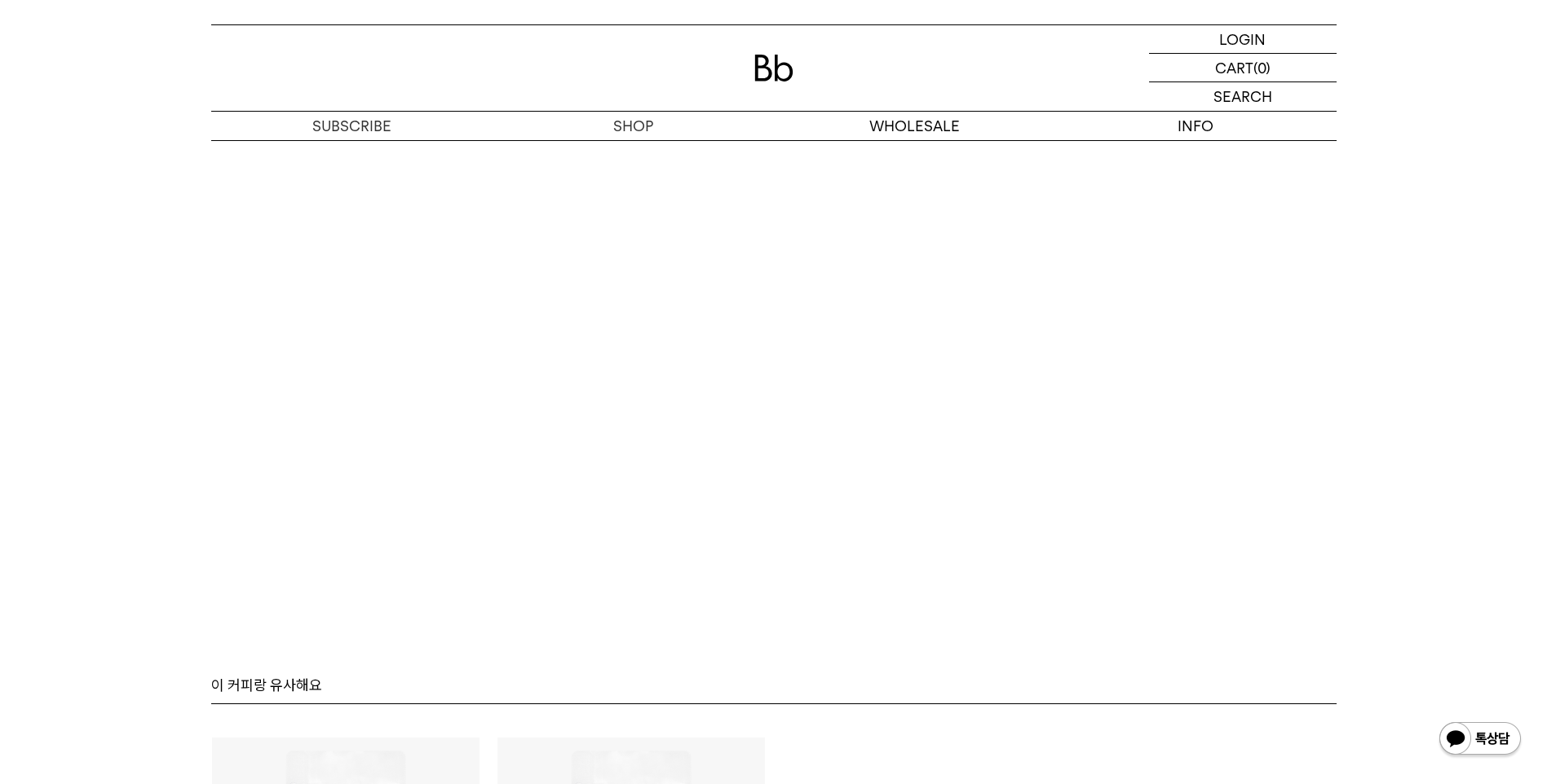
scroll to position [4249, 0]
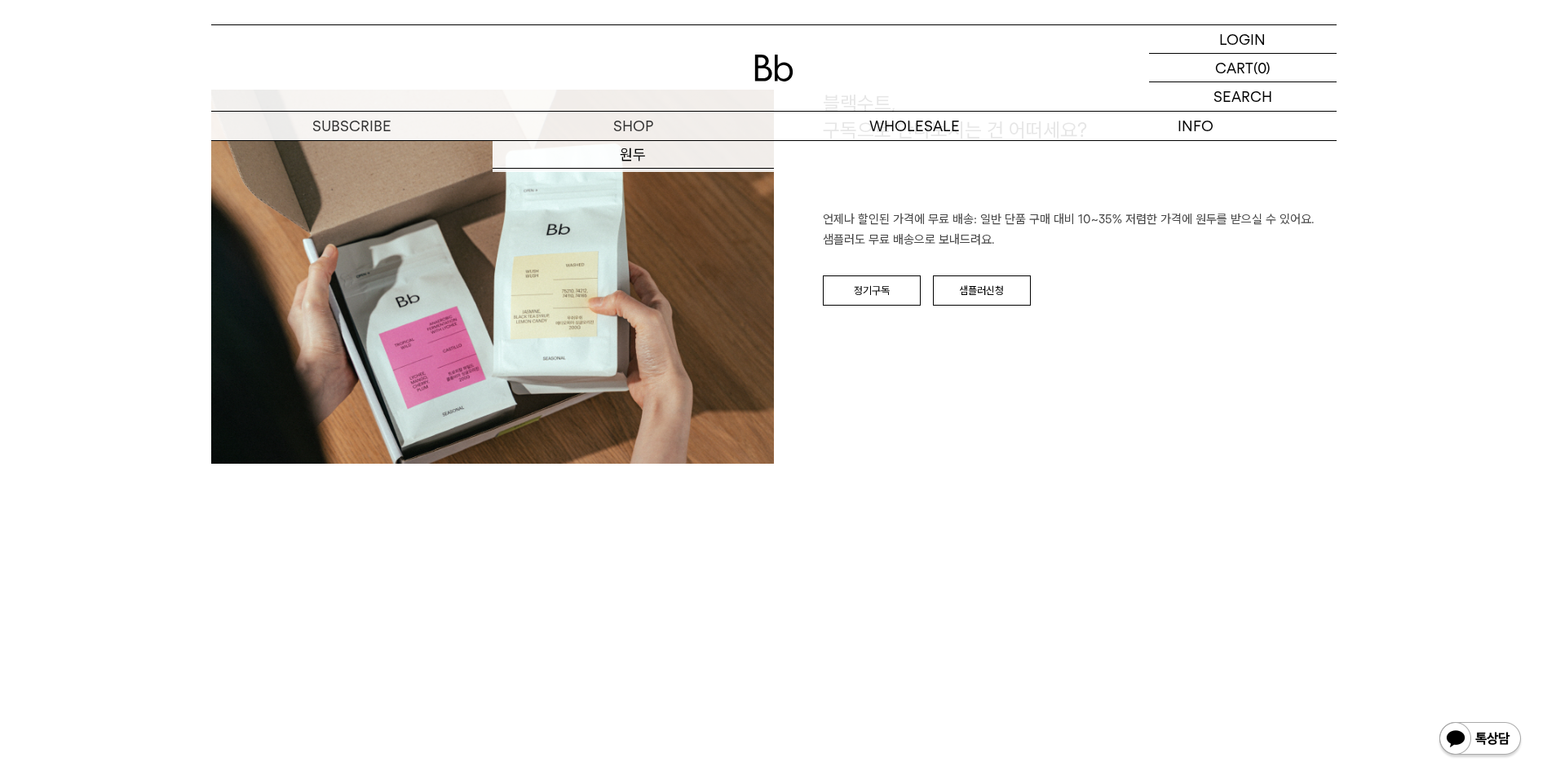
scroll to position [2514, 0]
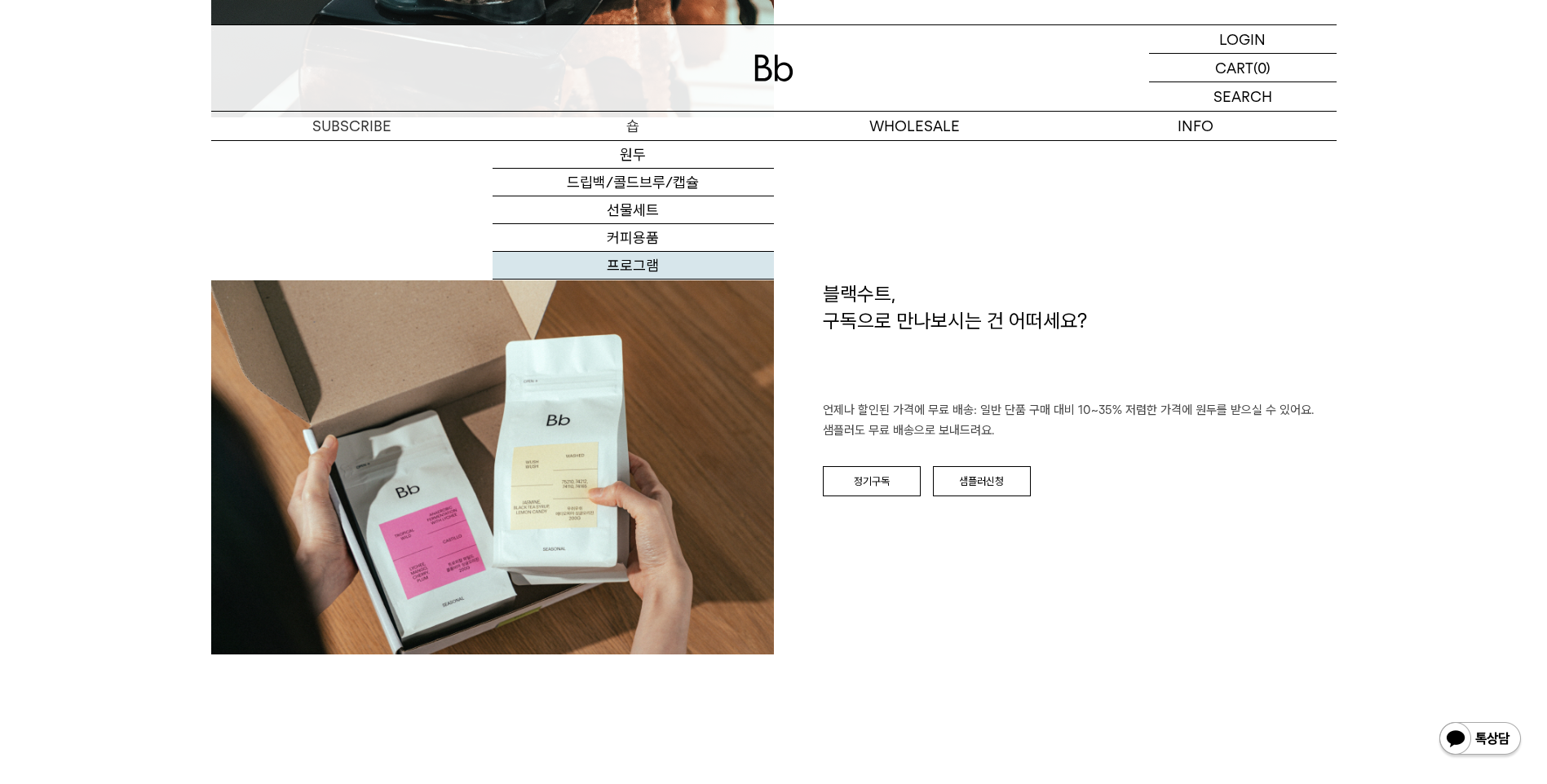
click at [625, 270] on link "프로그램" at bounding box center [633, 266] width 281 height 28
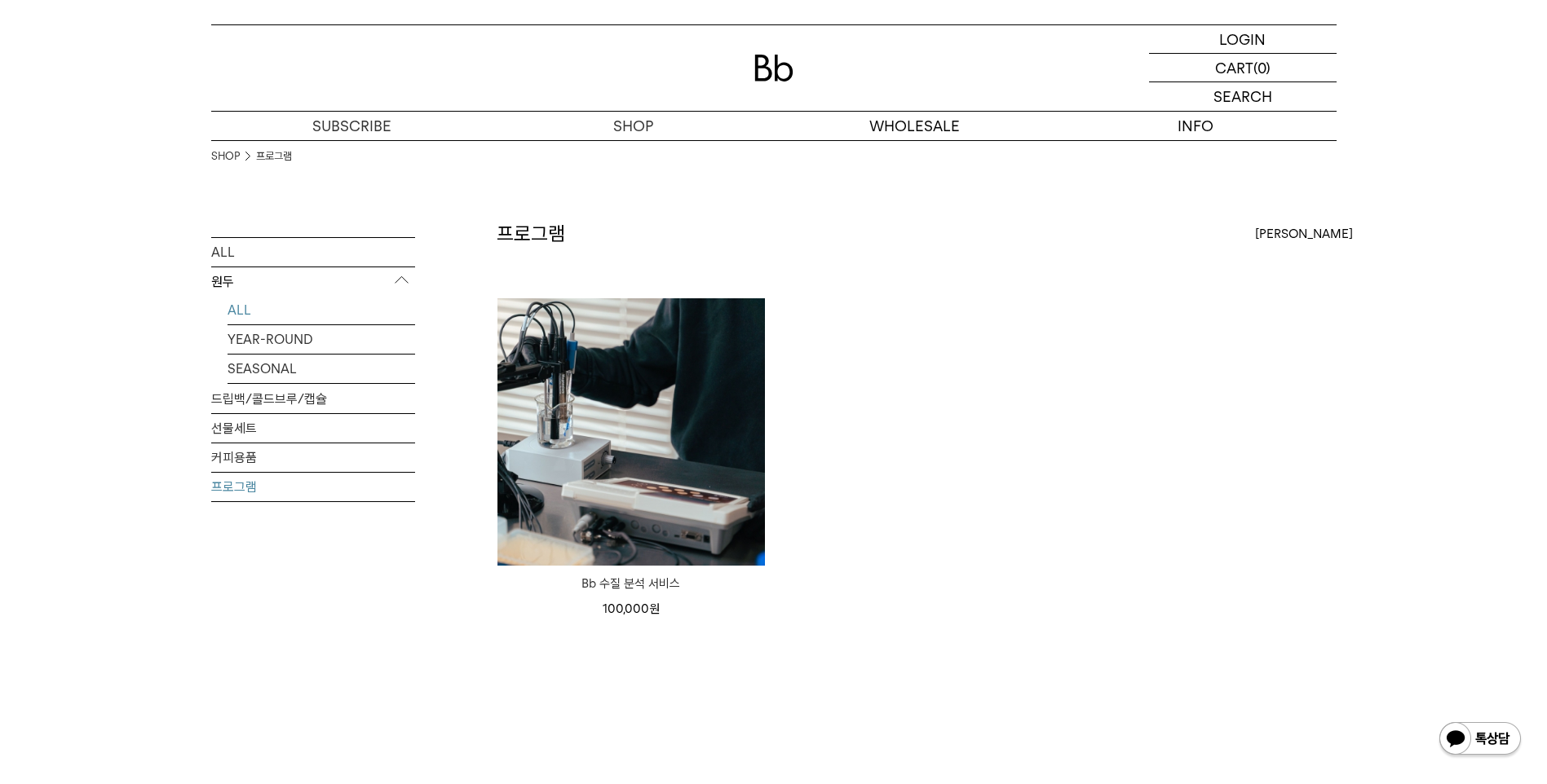
click at [255, 305] on link "ALL" at bounding box center [321, 309] width 188 height 29
